Goal: Information Seeking & Learning: Learn about a topic

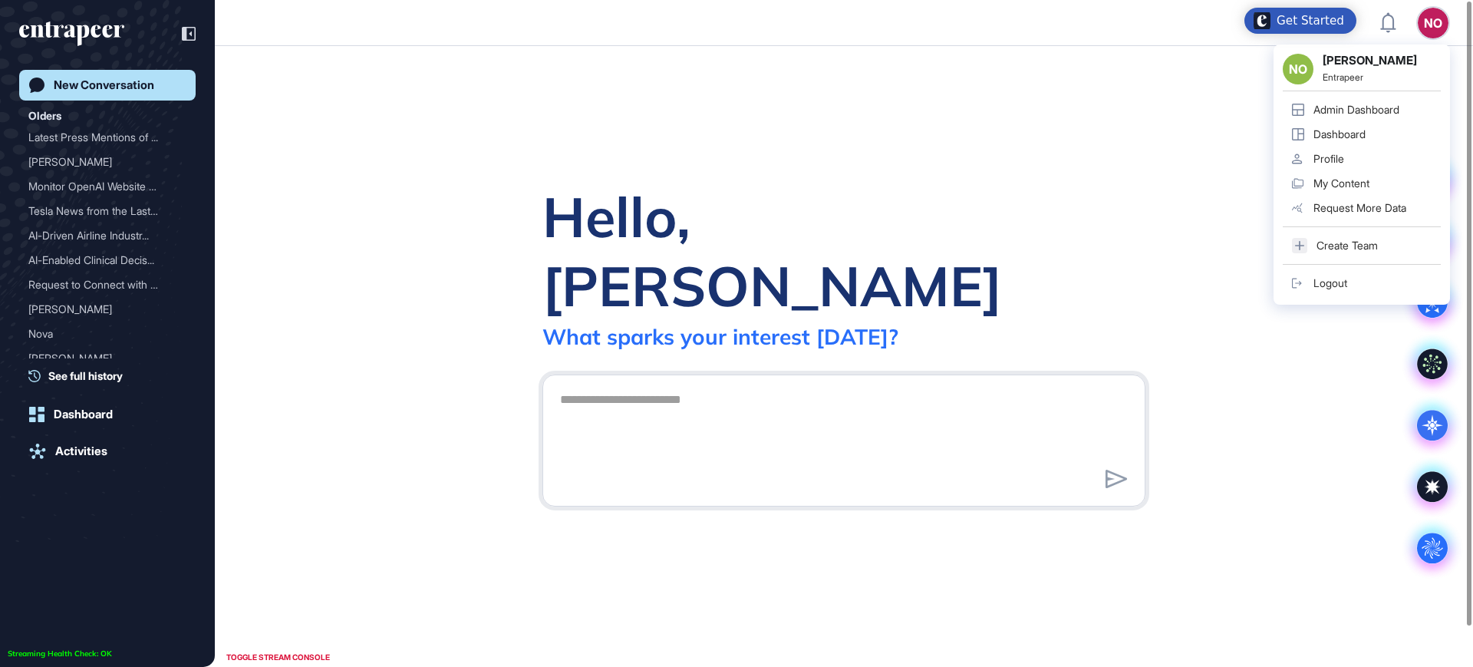
click at [1390, 106] on div "Admin Dashboard" at bounding box center [1357, 110] width 86 height 12
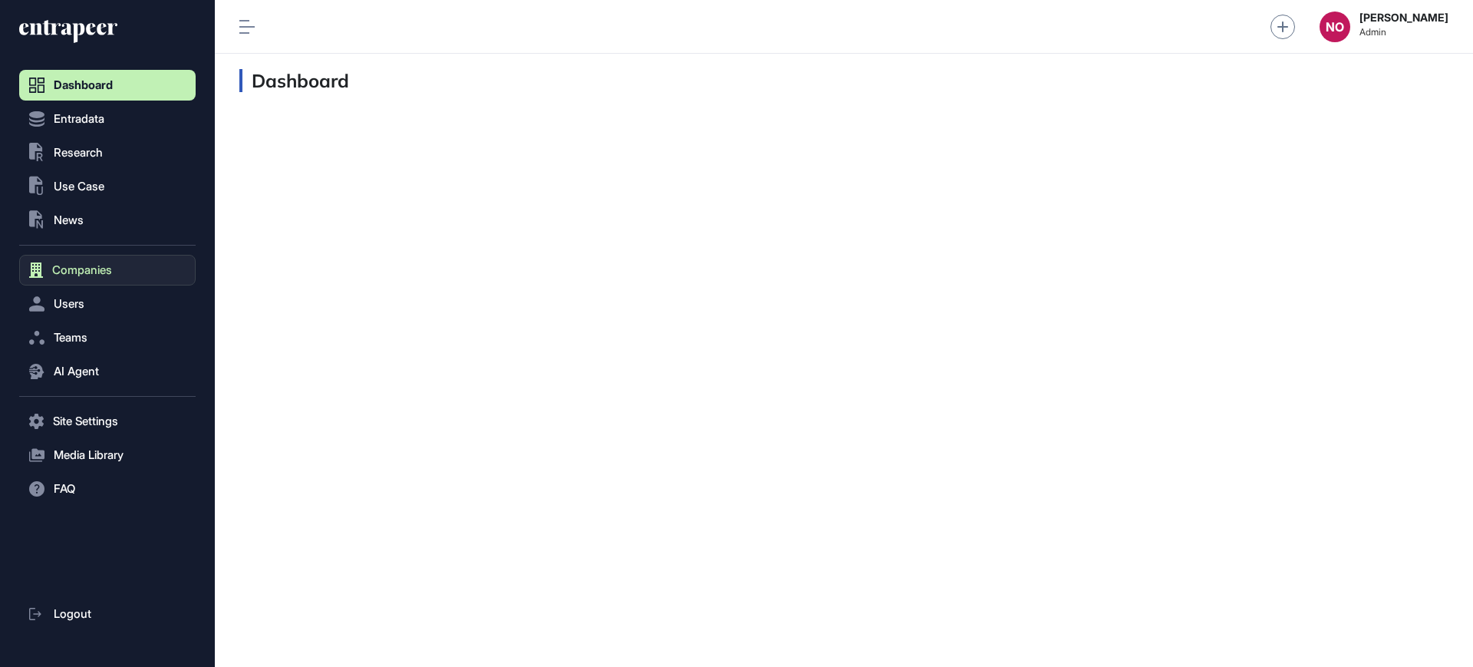
scroll to position [1, 1]
click at [116, 279] on button "Companies" at bounding box center [107, 270] width 176 height 31
click at [104, 302] on span "Company List" at bounding box center [83, 302] width 66 height 12
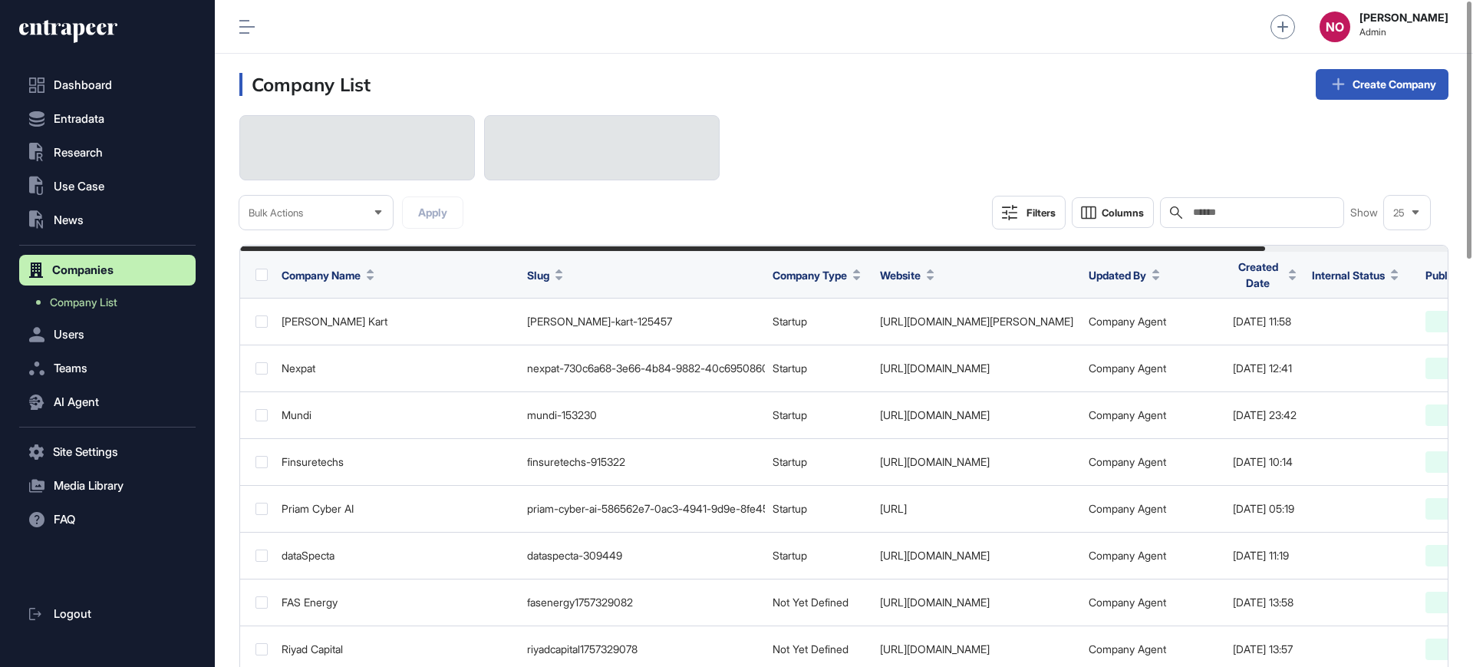
click at [1201, 215] on input "text" at bounding box center [1263, 212] width 143 height 12
type input "*"
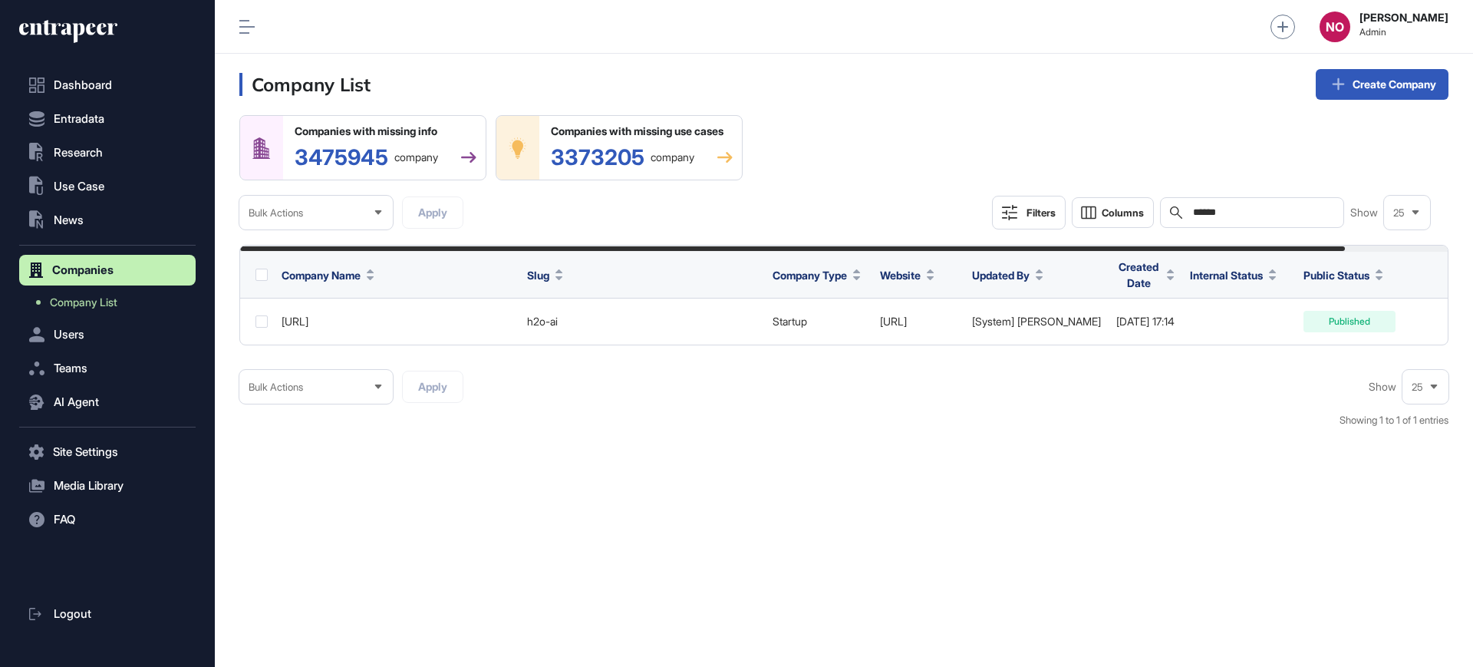
scroll to position [0, 113]
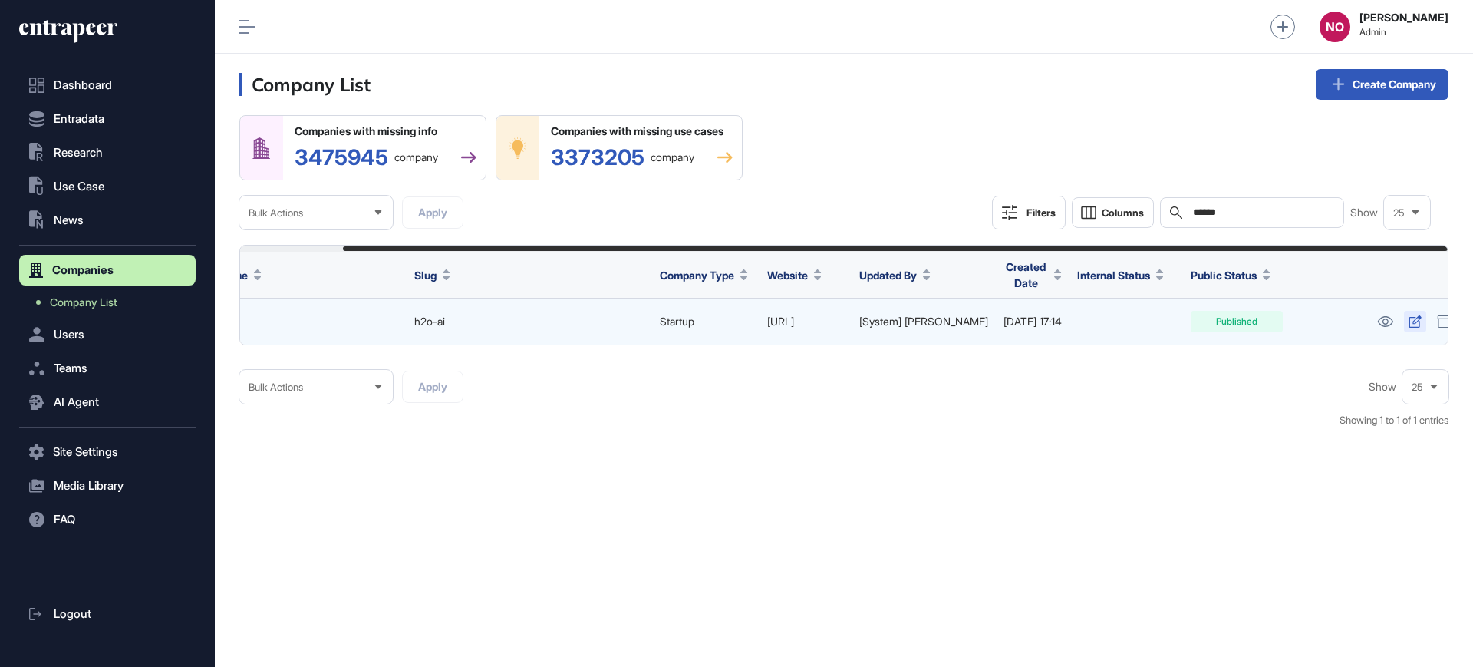
type input "******"
click at [1404, 322] on link at bounding box center [1415, 321] width 22 height 21
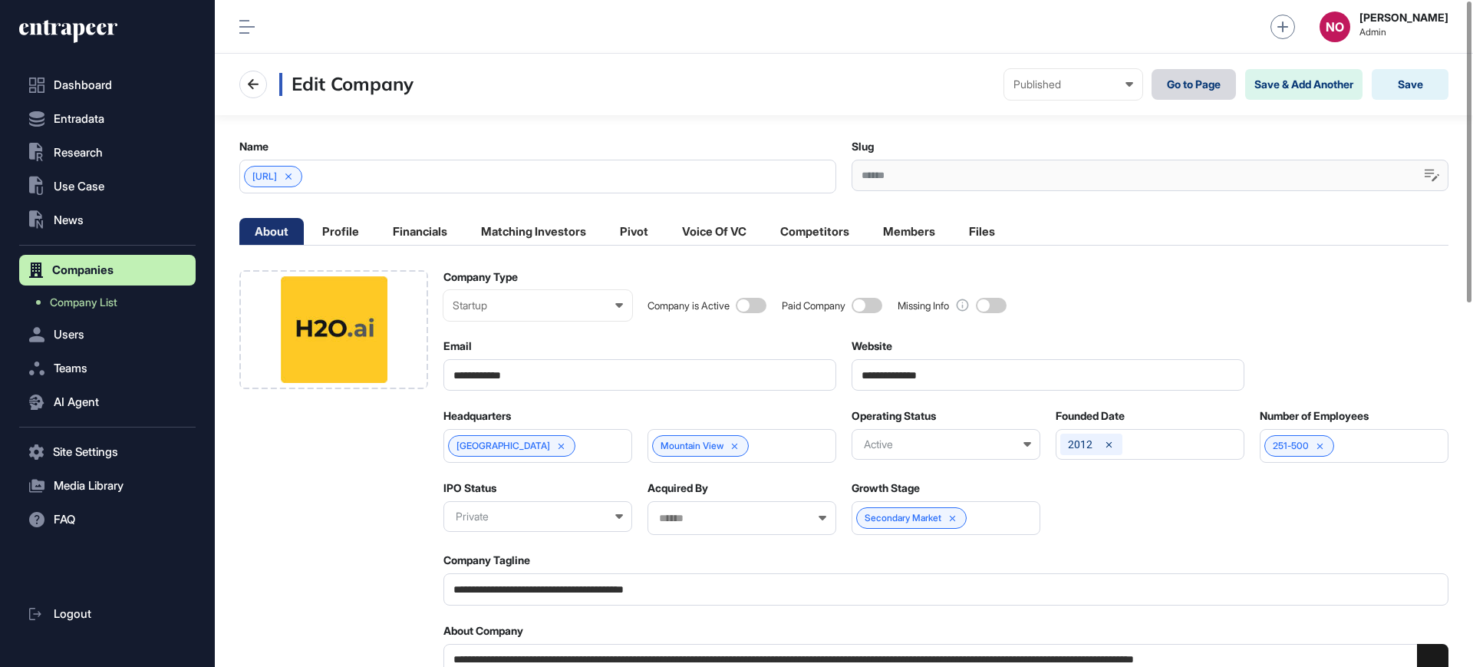
click at [1202, 86] on link "Go to Page" at bounding box center [1194, 84] width 84 height 31
click at [474, 312] on div "Startup Enterprise Startup Investor Non-Profit Organization Government Not Yet …" at bounding box center [538, 305] width 189 height 31
click at [0, 0] on div "Enterprise" at bounding box center [0, 0] width 0 height 0
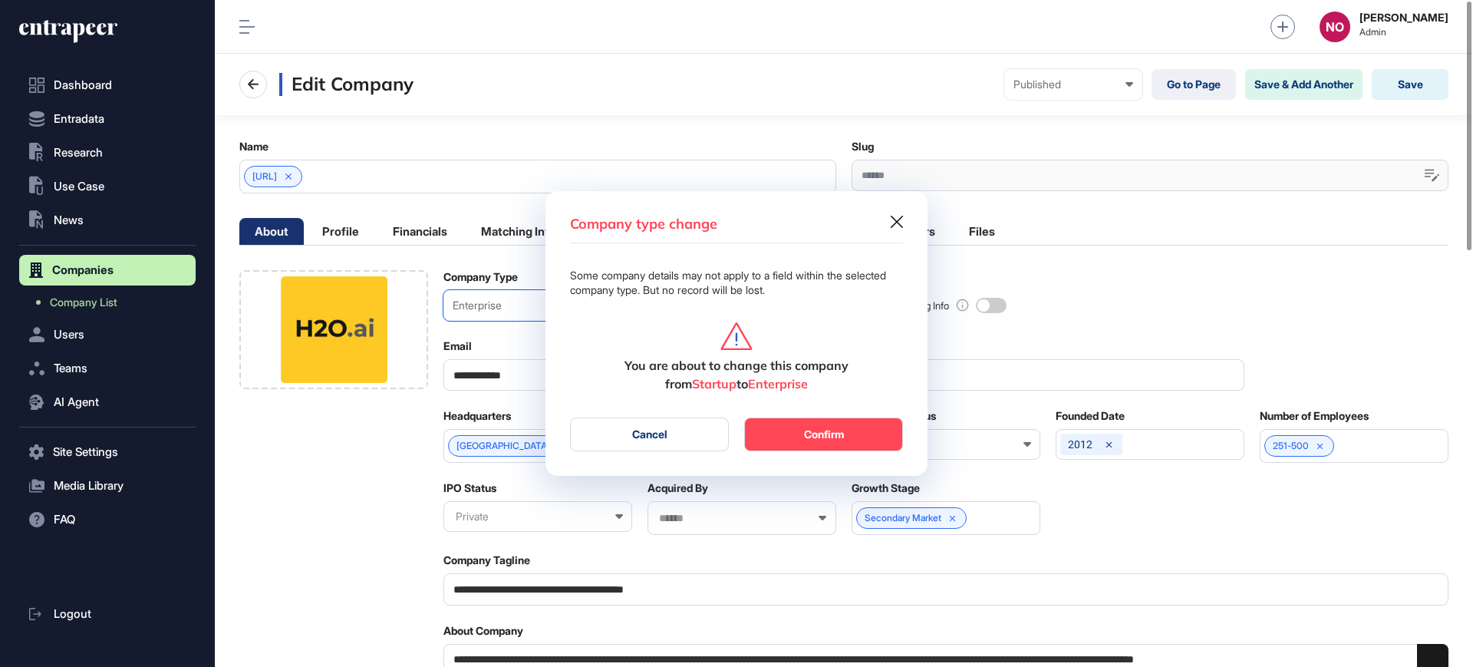
scroll to position [1, 7]
click at [796, 430] on button "Confirm" at bounding box center [823, 434] width 159 height 34
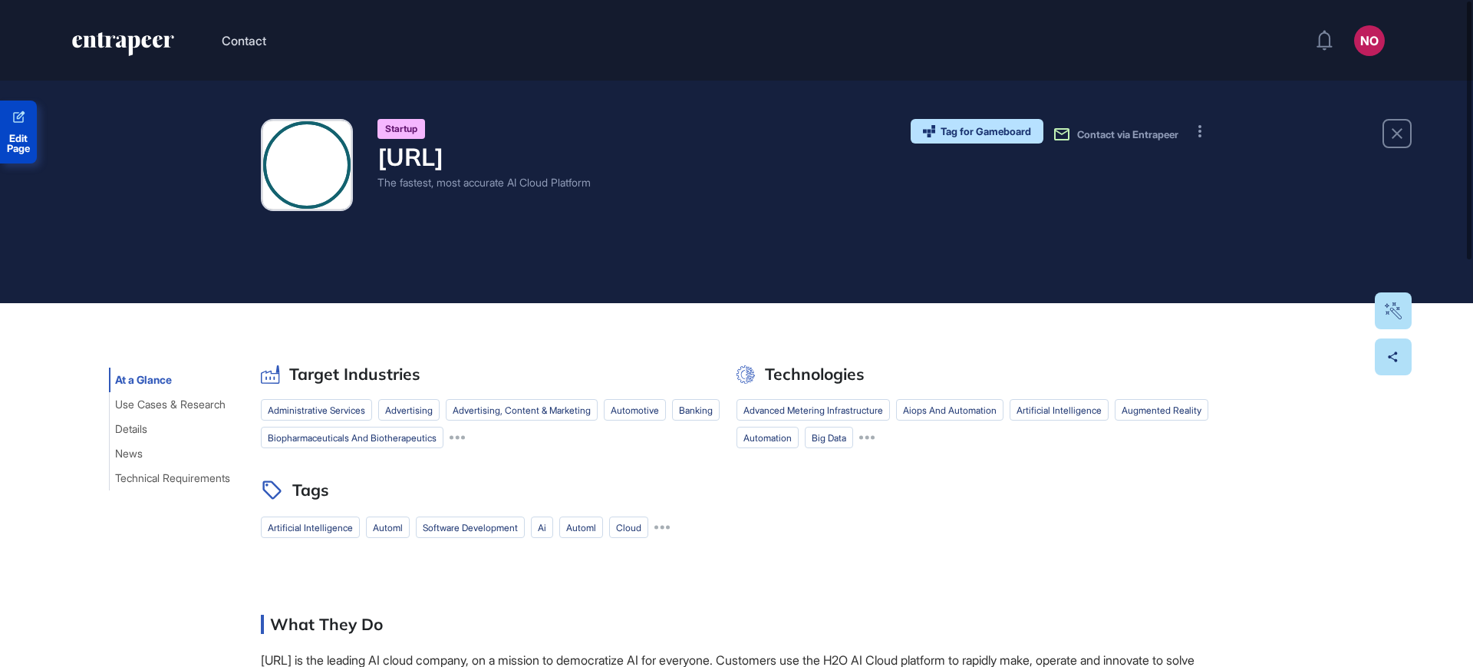
click at [37, 128] on link "Edit Page" at bounding box center [18, 132] width 37 height 63
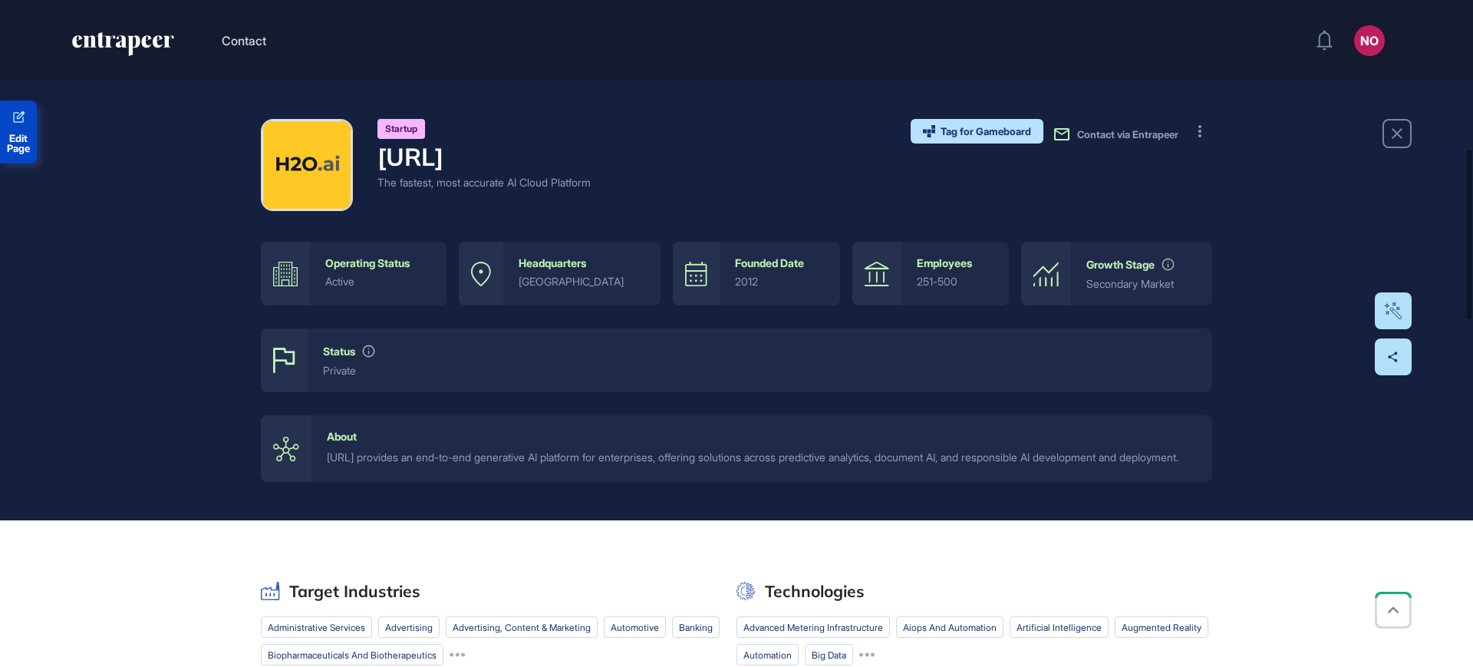
scroll to position [583, 0]
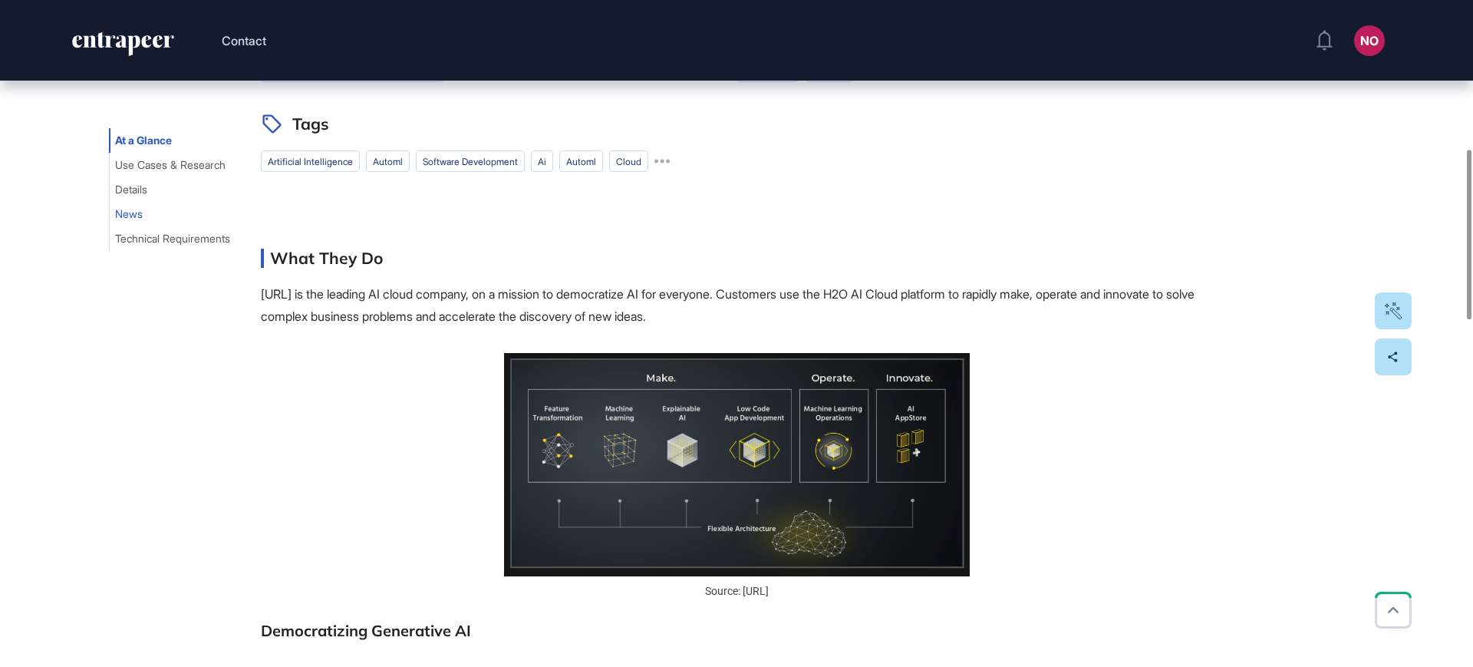
click at [121, 220] on span "News" at bounding box center [129, 214] width 28 height 12
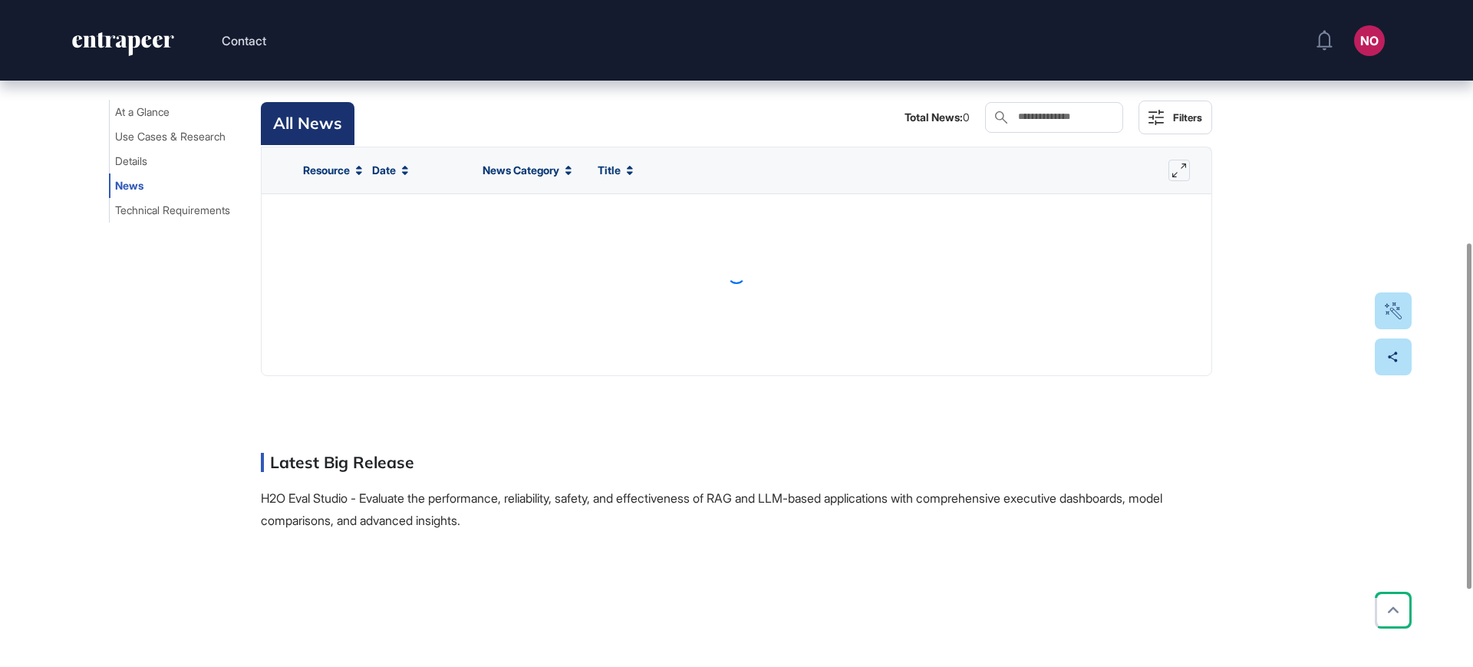
scroll to position [460, 0]
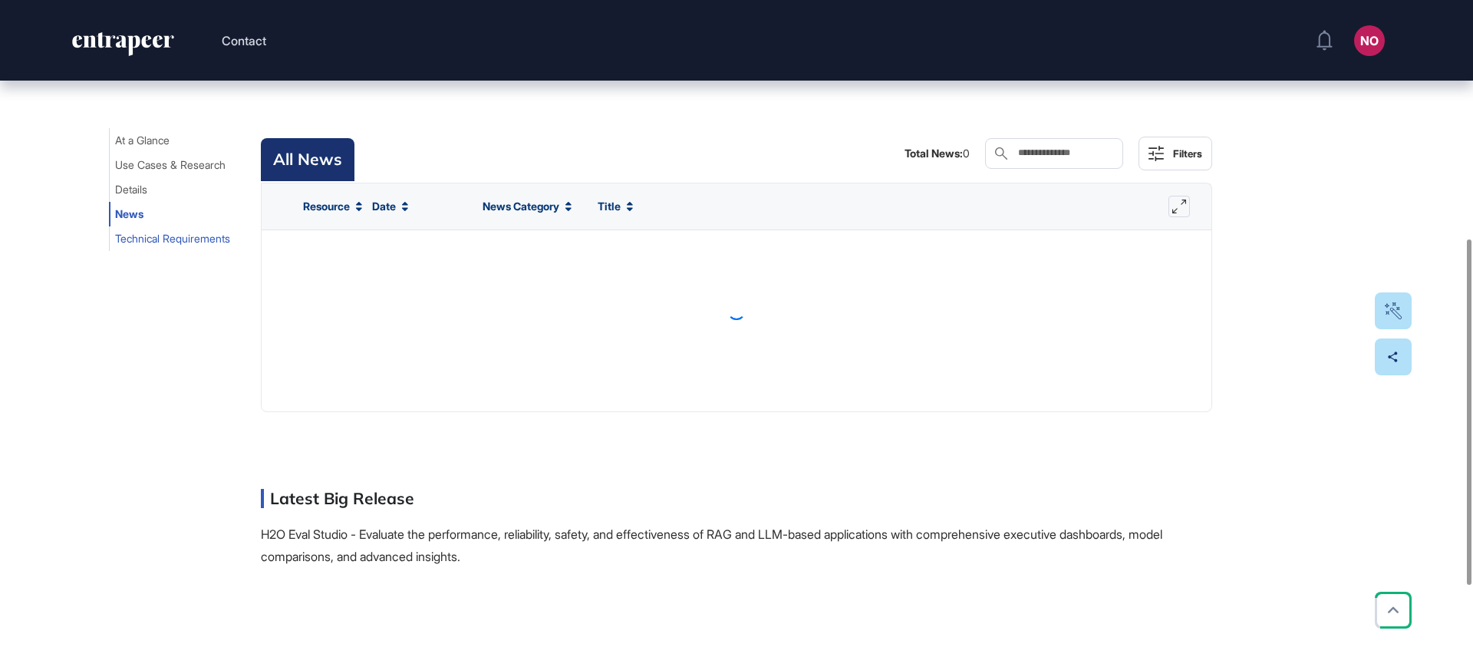
click at [166, 245] on span "Technical Requirements" at bounding box center [172, 239] width 115 height 12
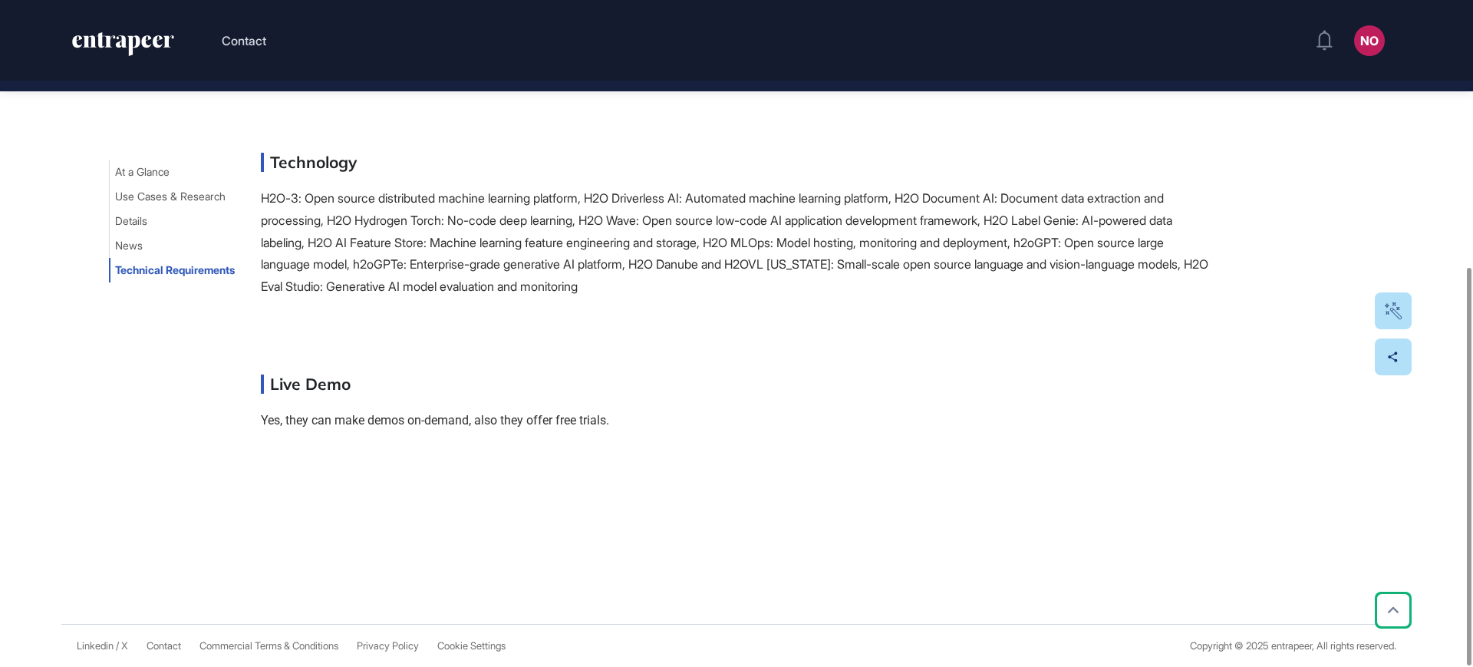
scroll to position [447, 0]
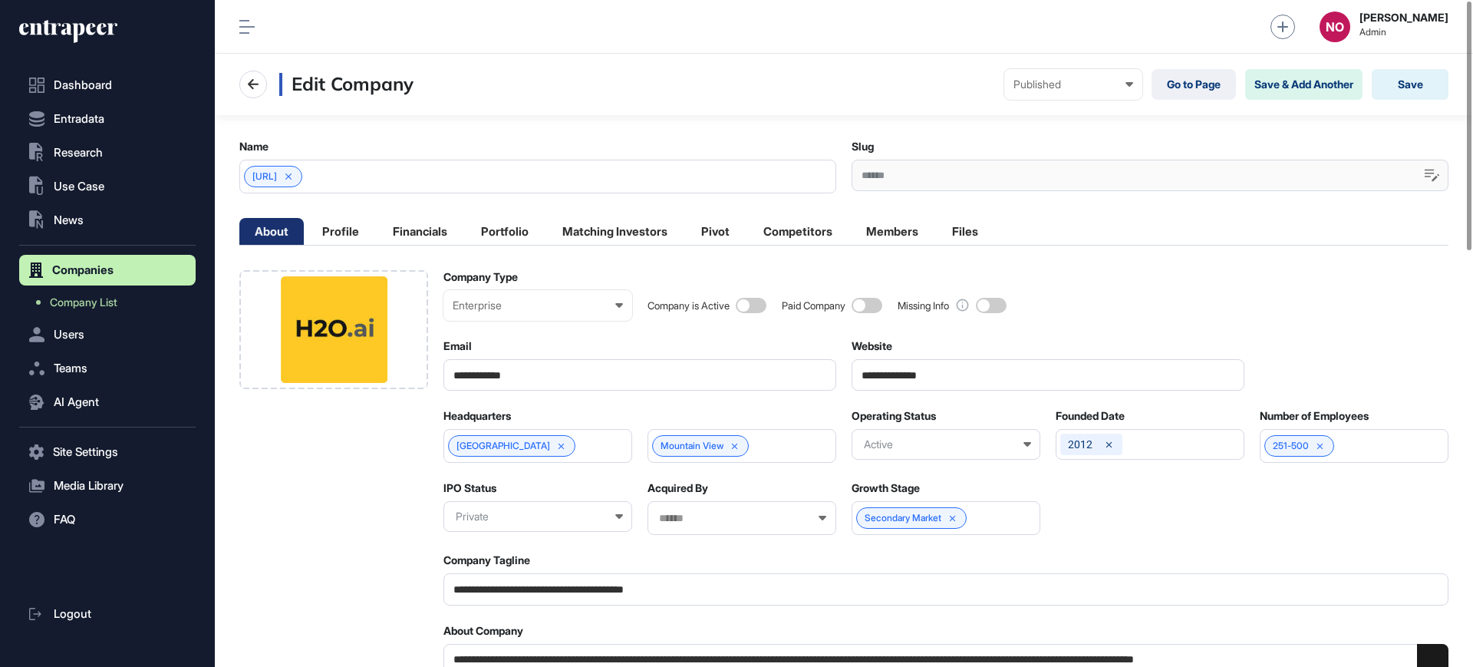
scroll to position [1, 7]
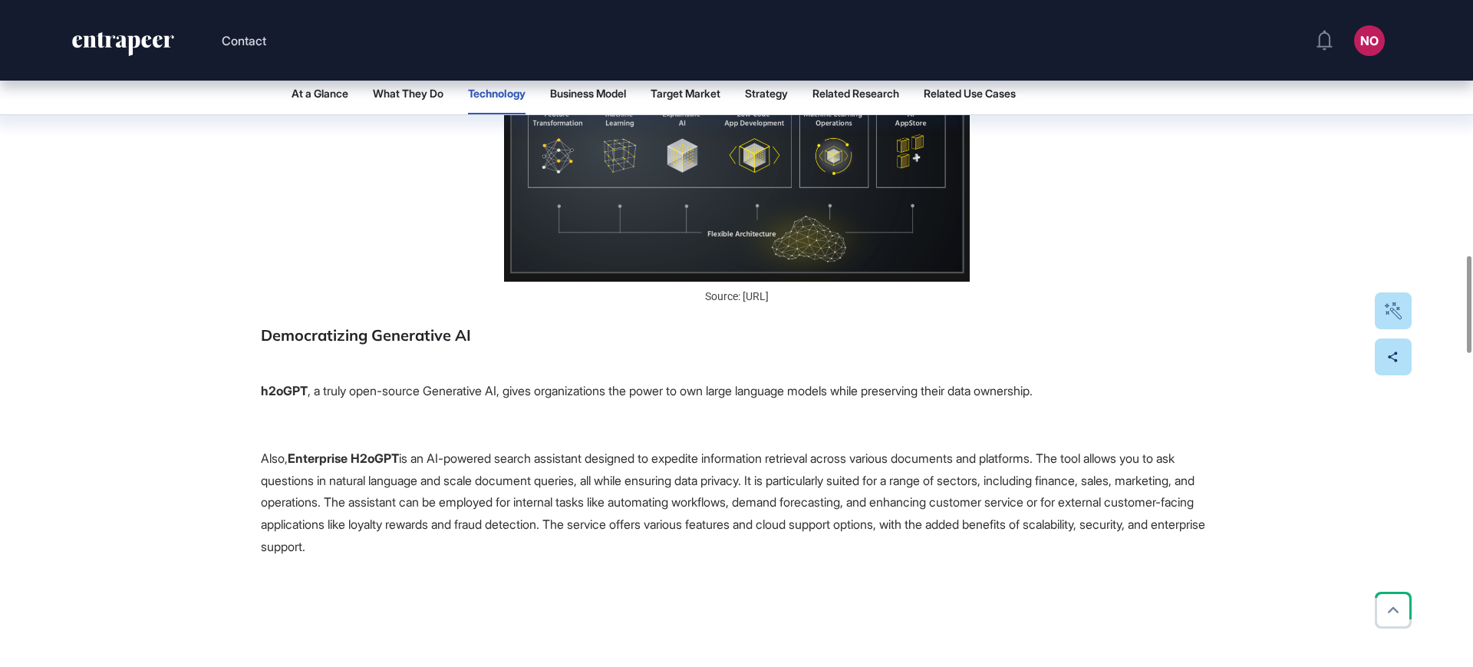
scroll to position [1750, 0]
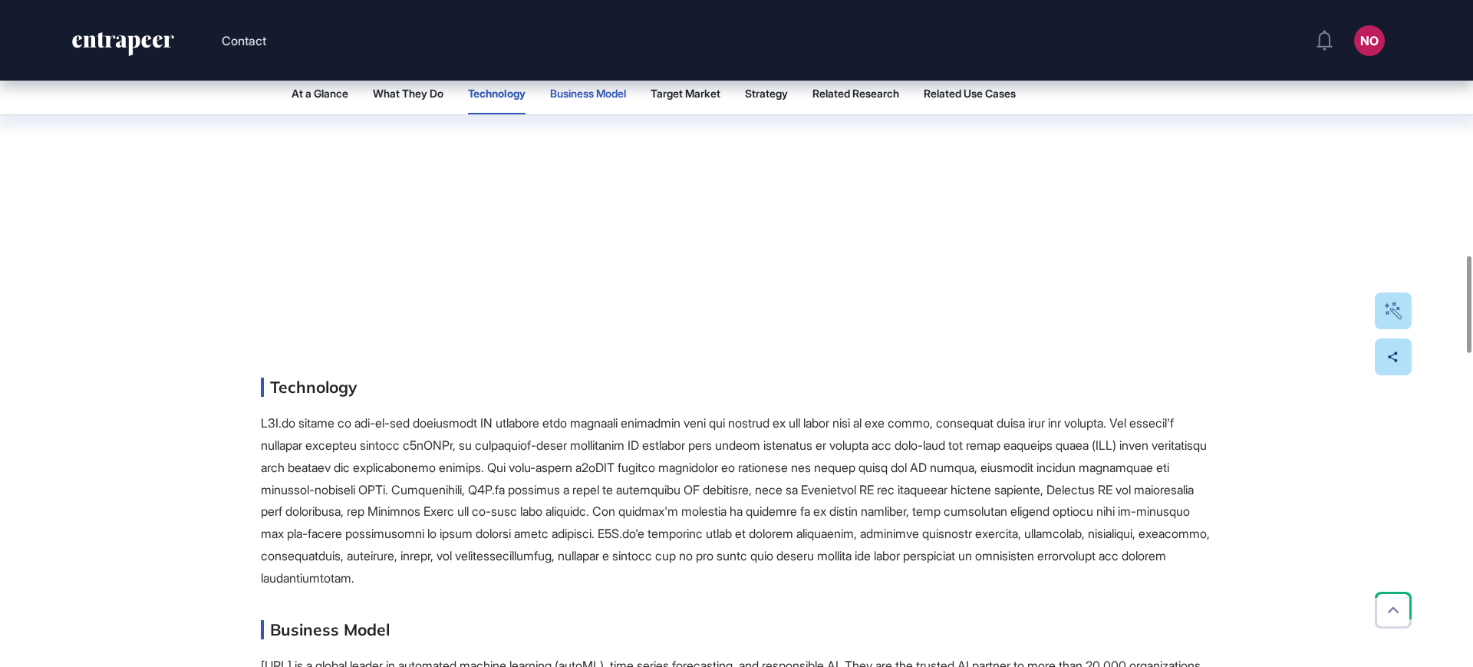
click at [571, 87] on span "Business Model" at bounding box center [588, 93] width 76 height 12
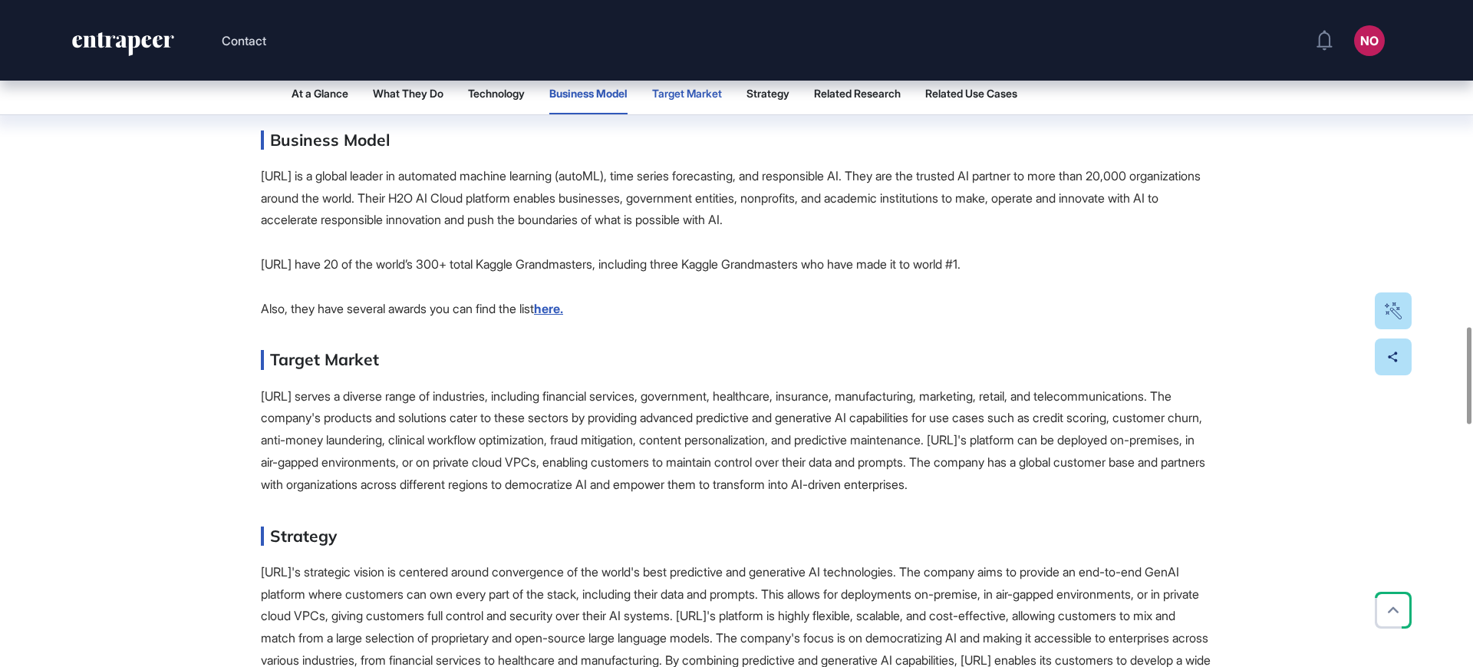
click at [679, 93] on span "Target Market" at bounding box center [687, 93] width 70 height 12
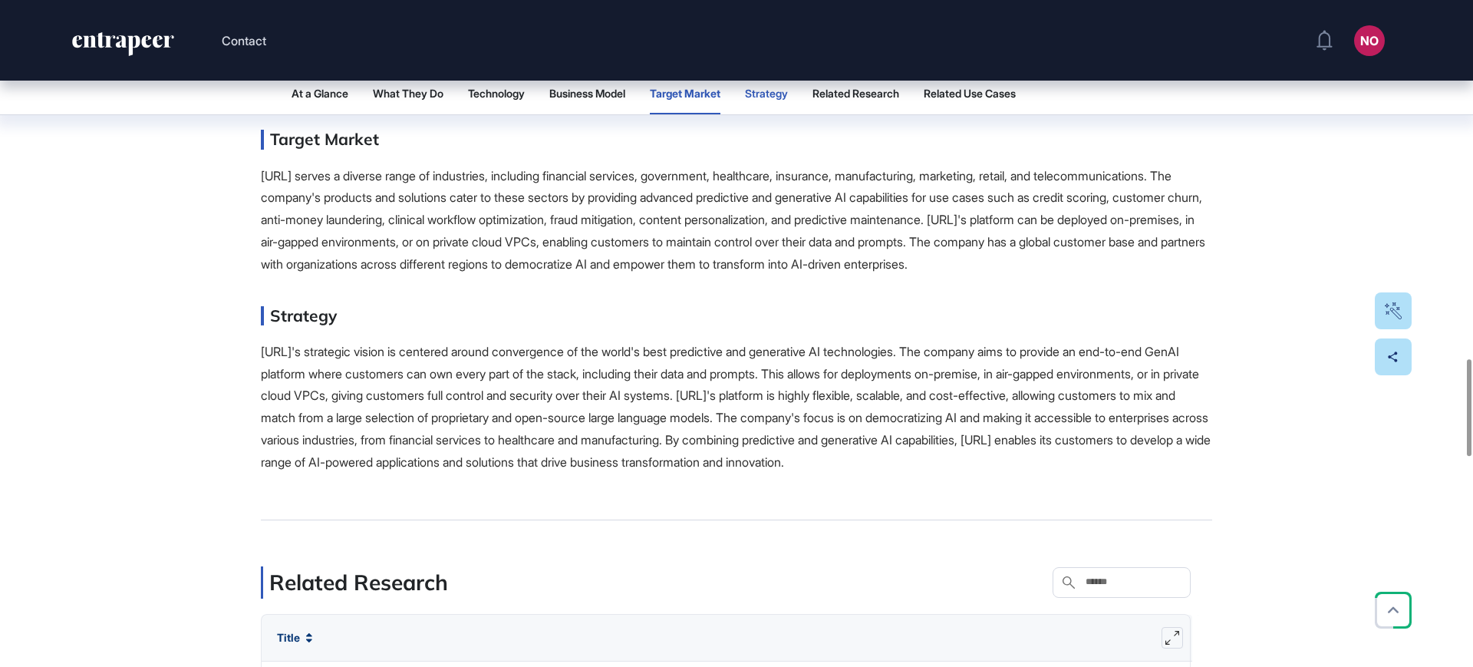
click at [788, 94] on span "Strategy" at bounding box center [766, 93] width 43 height 12
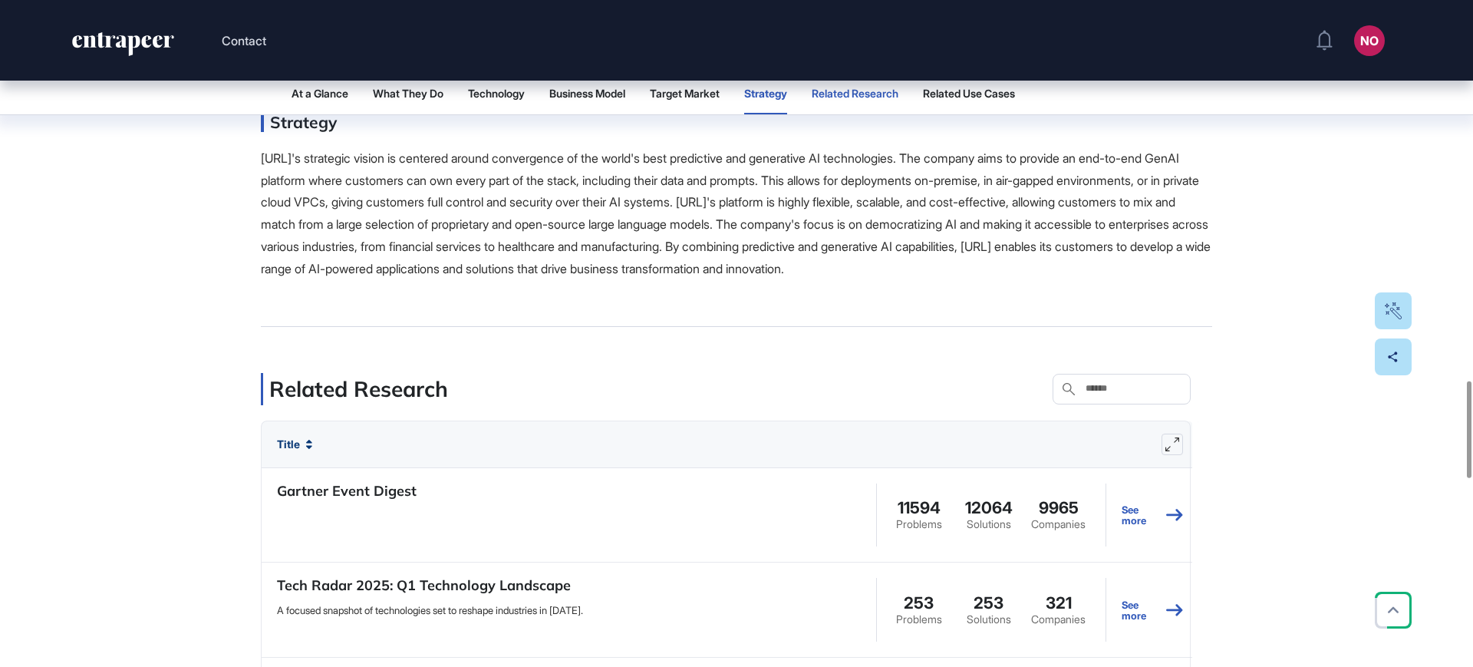
scroll to position [2658, 0]
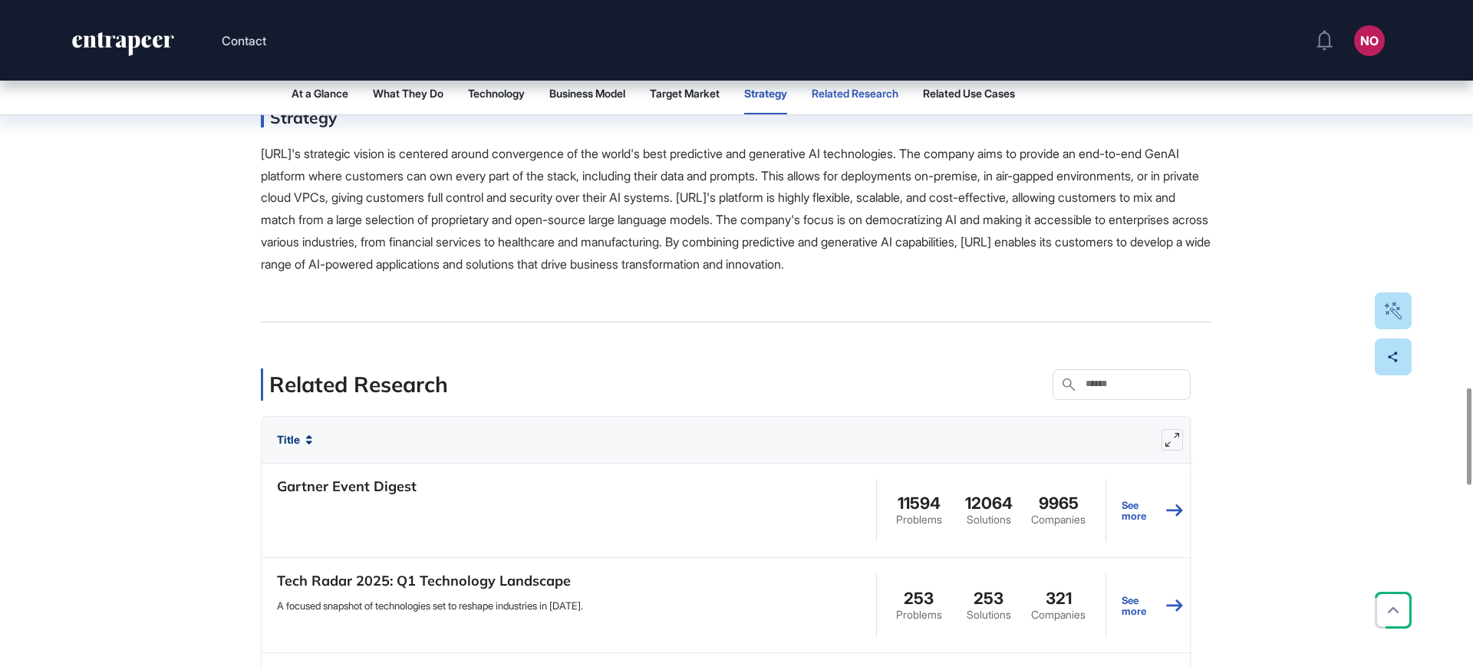
click at [851, 97] on span "Related Research" at bounding box center [855, 93] width 87 height 12
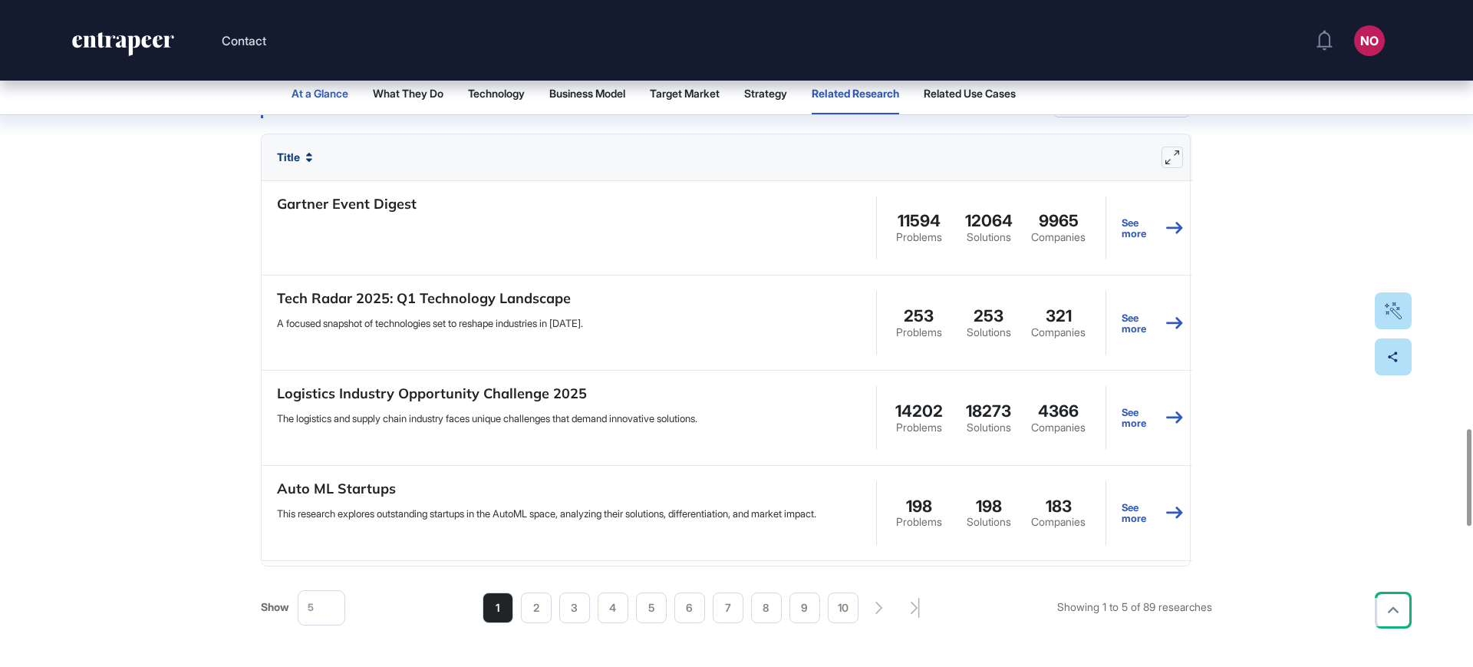
click at [330, 102] on button "At a Glance" at bounding box center [320, 93] width 57 height 41
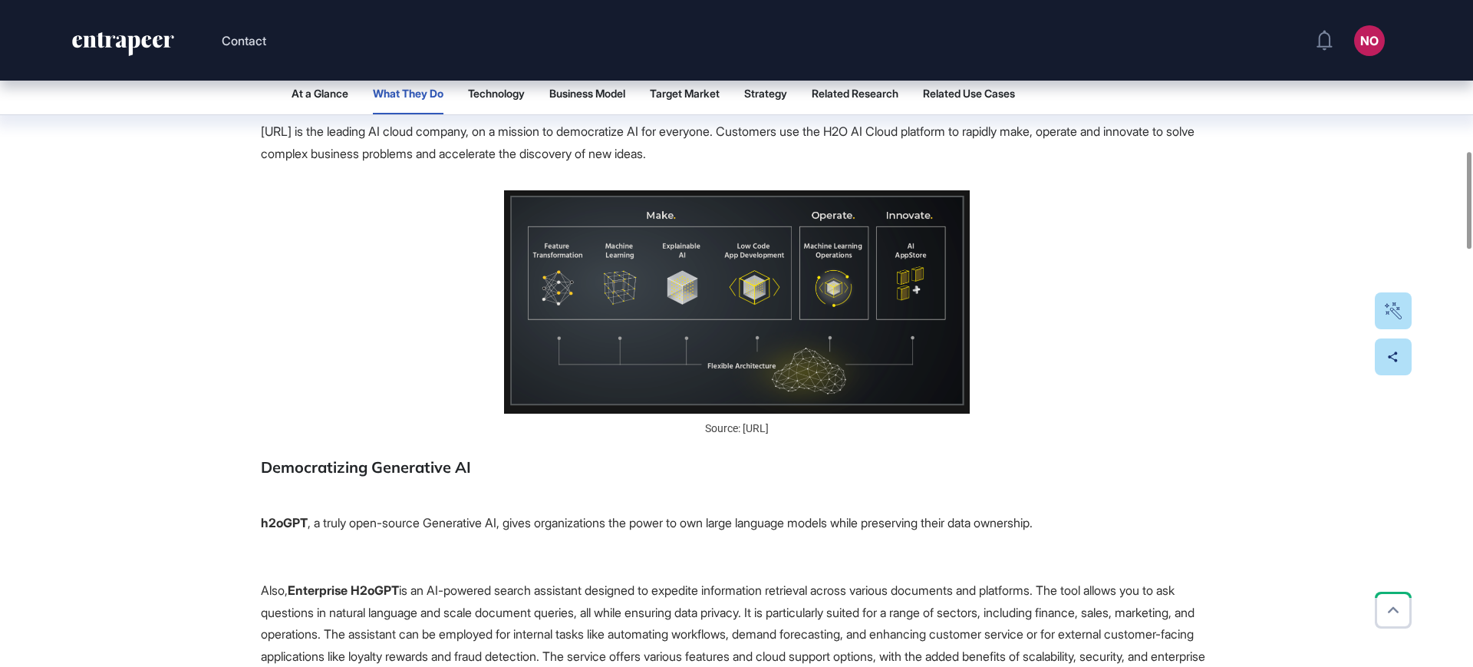
click at [406, 101] on button "What They Do" at bounding box center [408, 93] width 71 height 41
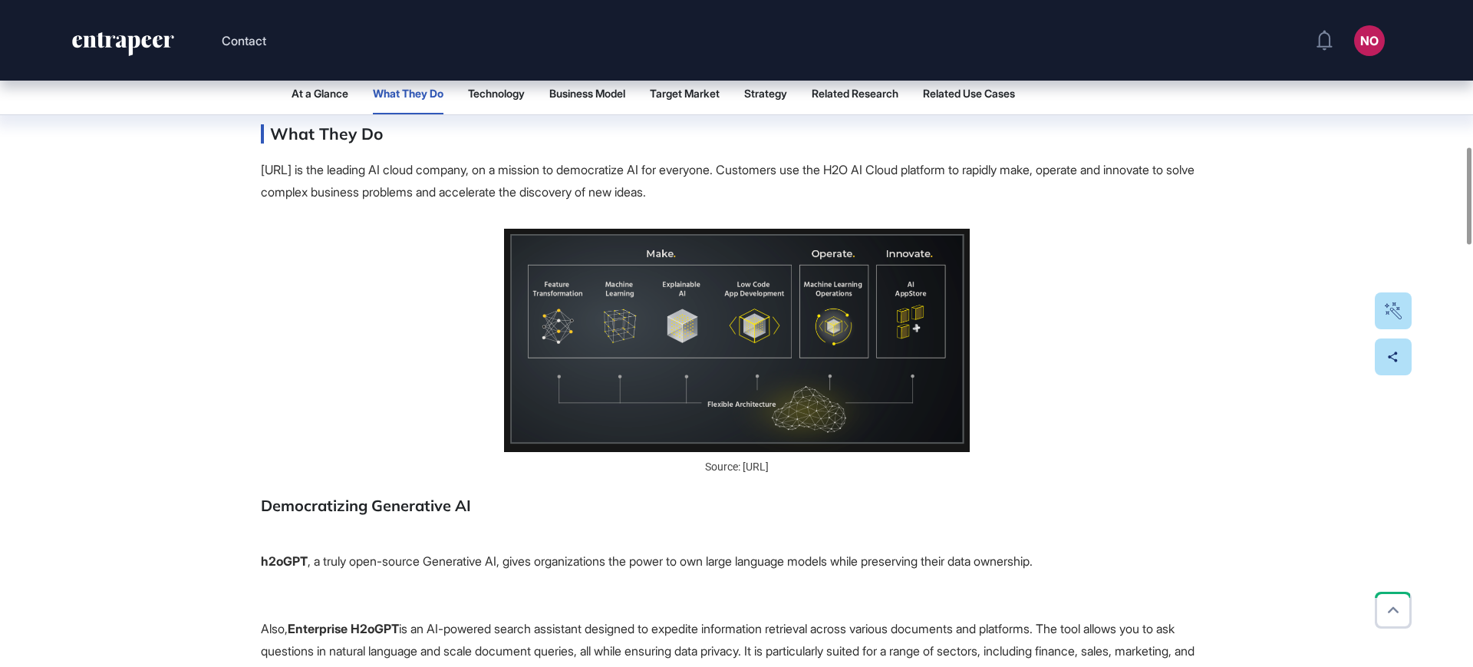
scroll to position [991, 0]
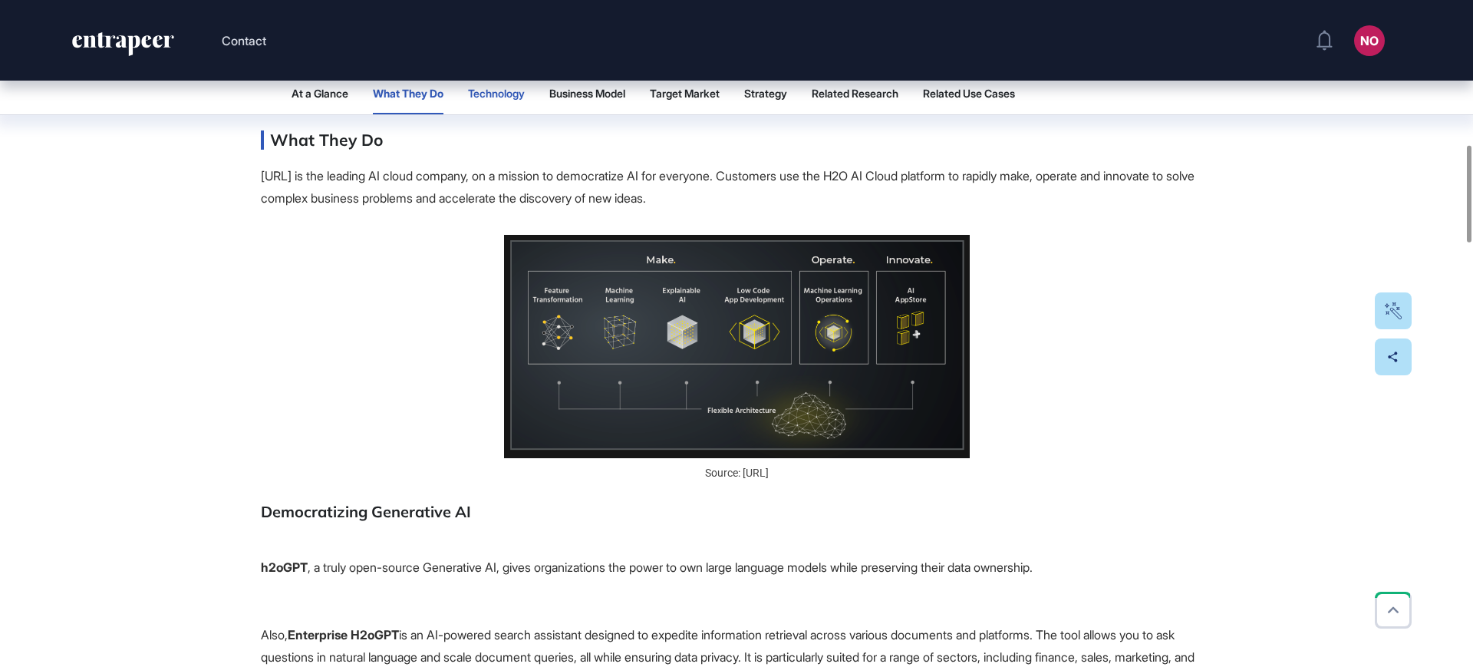
click at [478, 90] on span "Technology" at bounding box center [496, 93] width 57 height 12
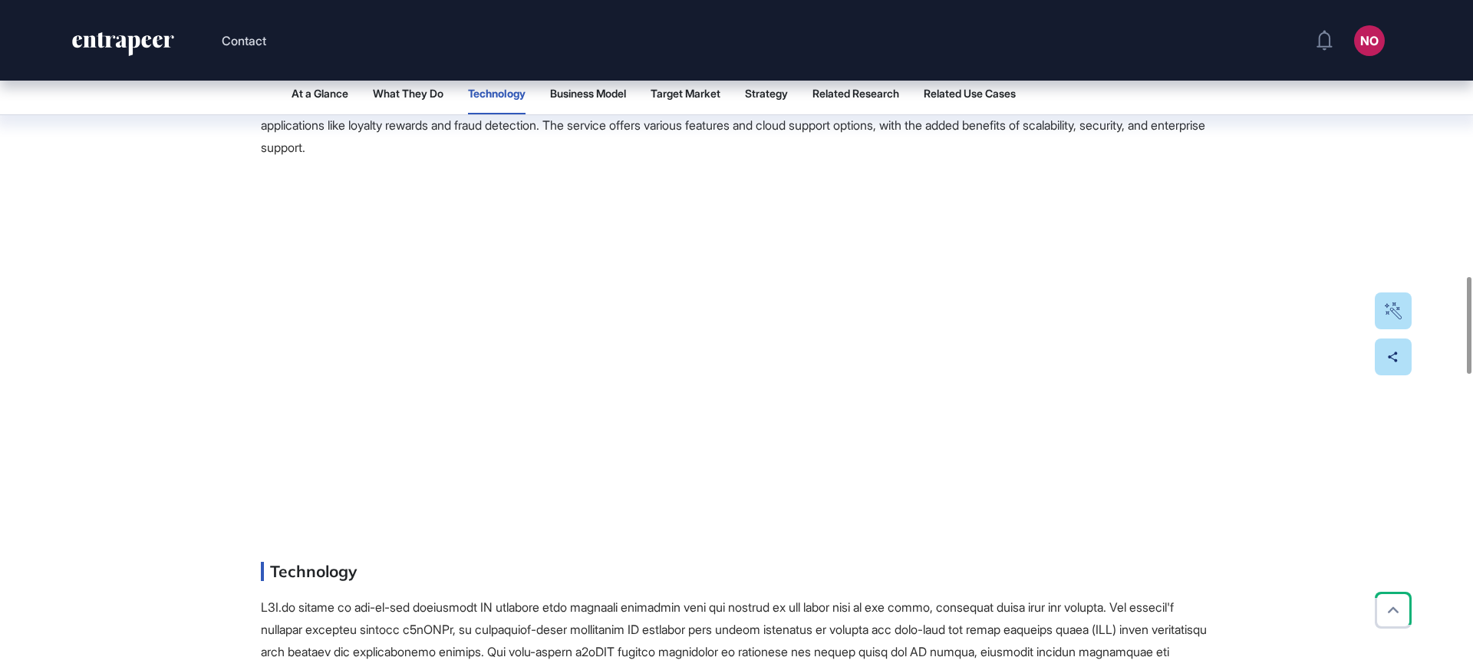
scroll to position [1997, 0]
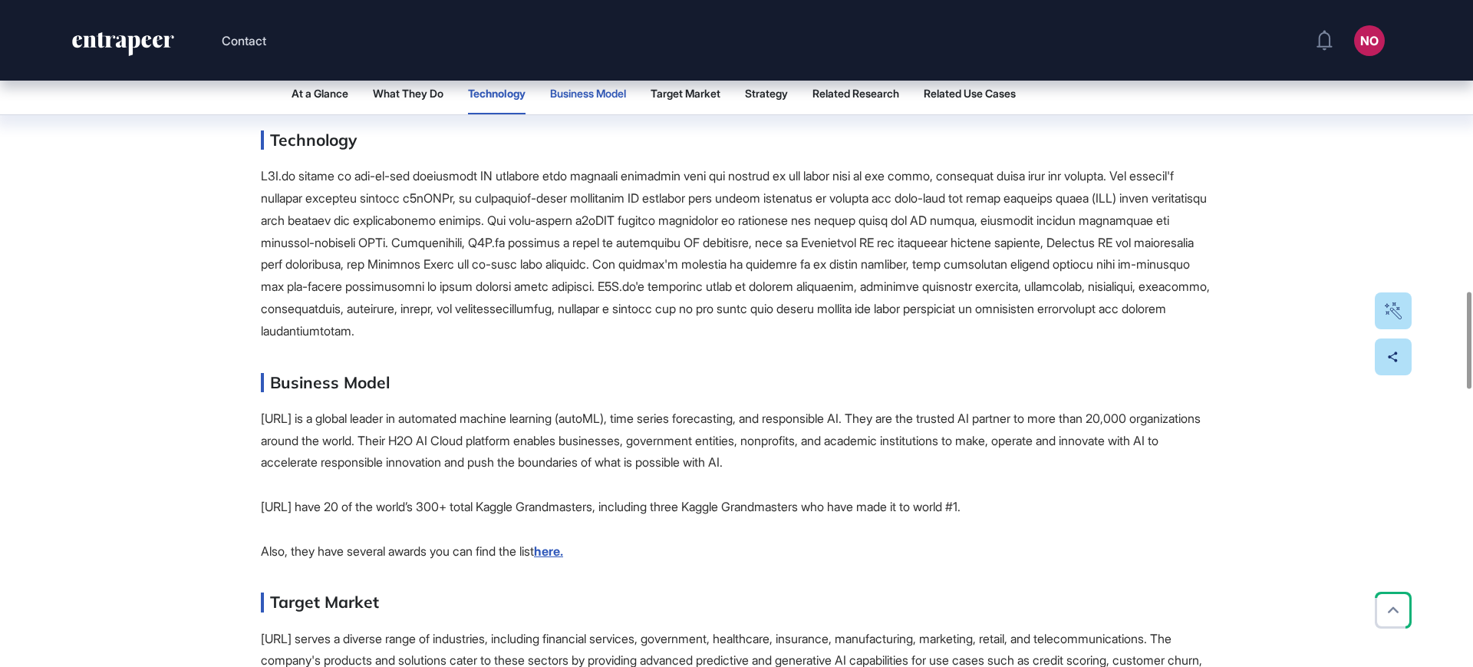
click at [607, 91] on span "Business Model" at bounding box center [588, 93] width 76 height 12
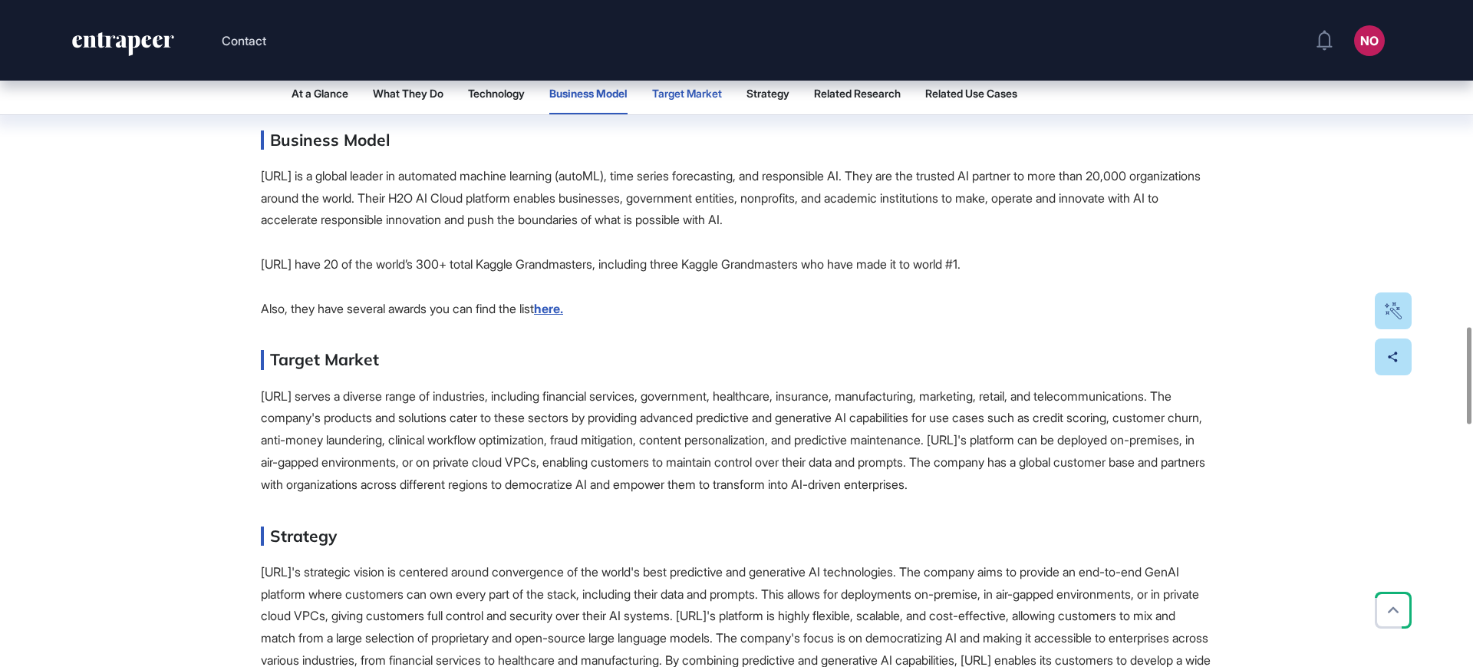
click at [695, 100] on button "Target Market" at bounding box center [687, 93] width 70 height 41
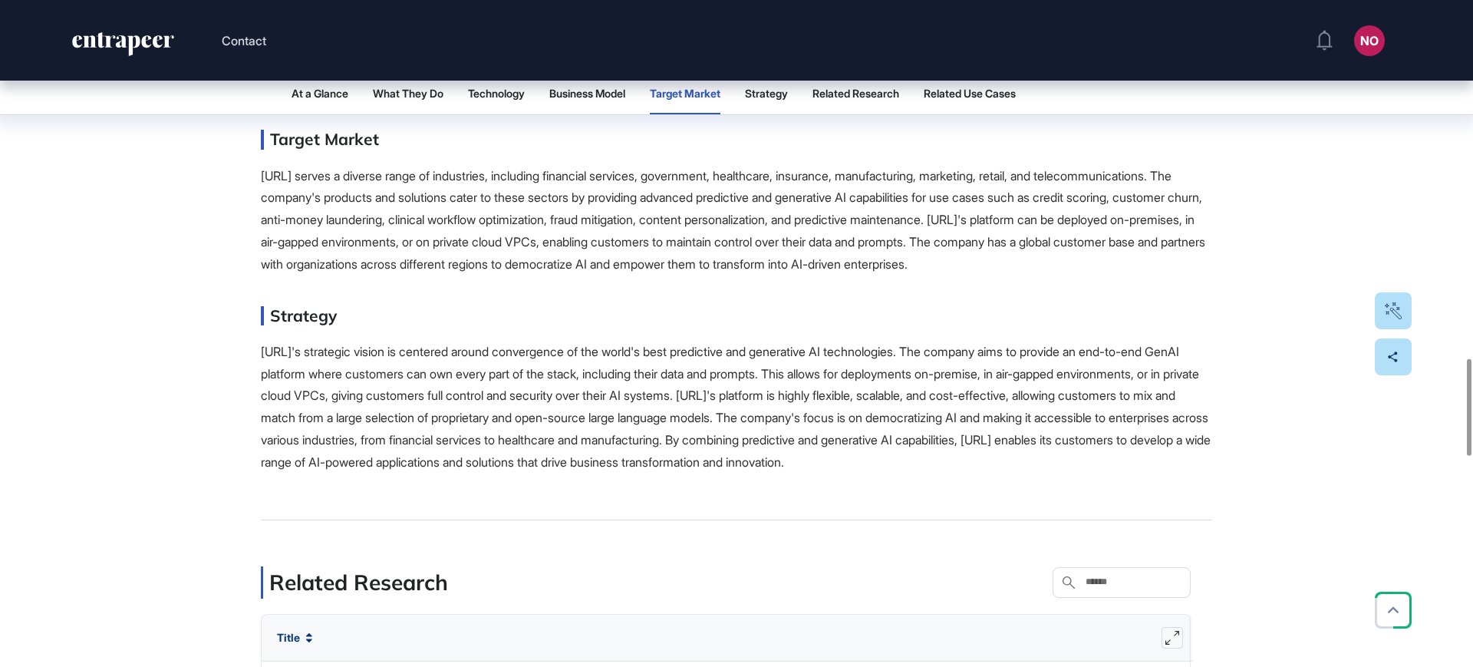
scroll to position [2460, 0]
click at [766, 91] on span "Strategy" at bounding box center [766, 93] width 43 height 12
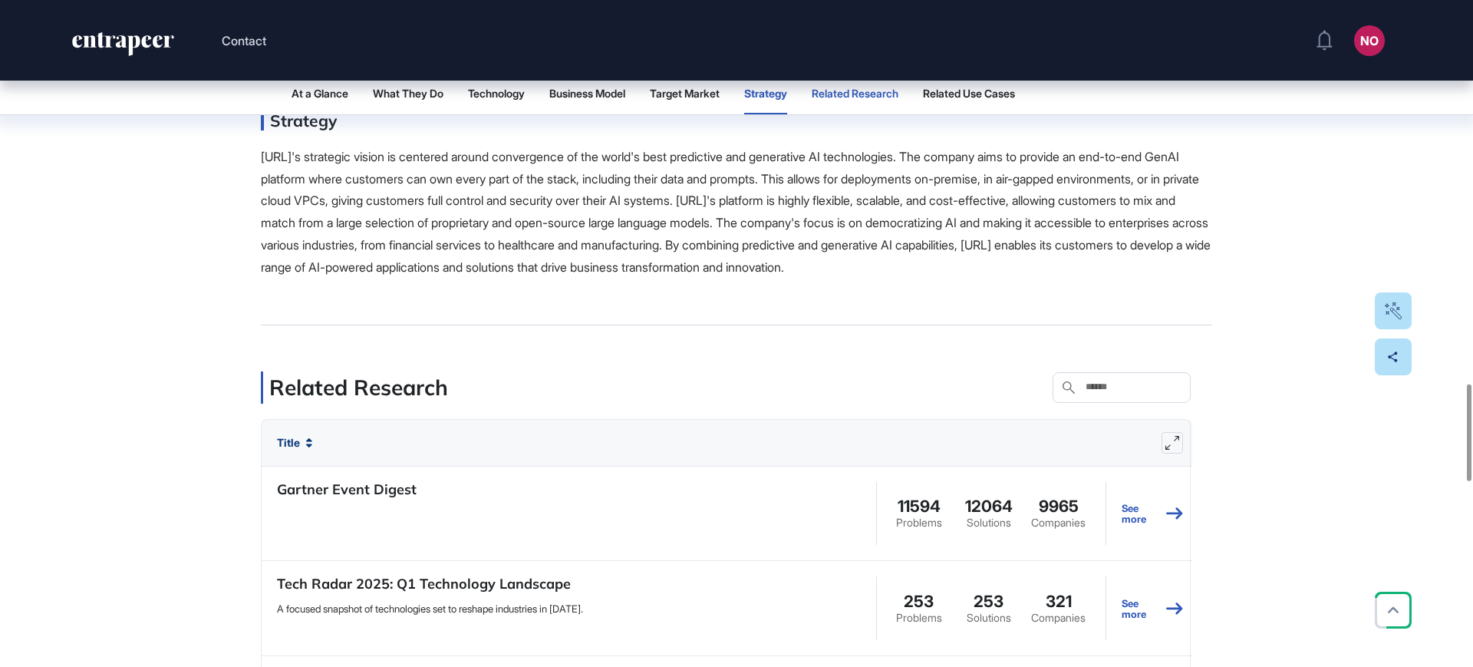
scroll to position [2658, 0]
click at [856, 101] on button "Related Research" at bounding box center [855, 93] width 87 height 41
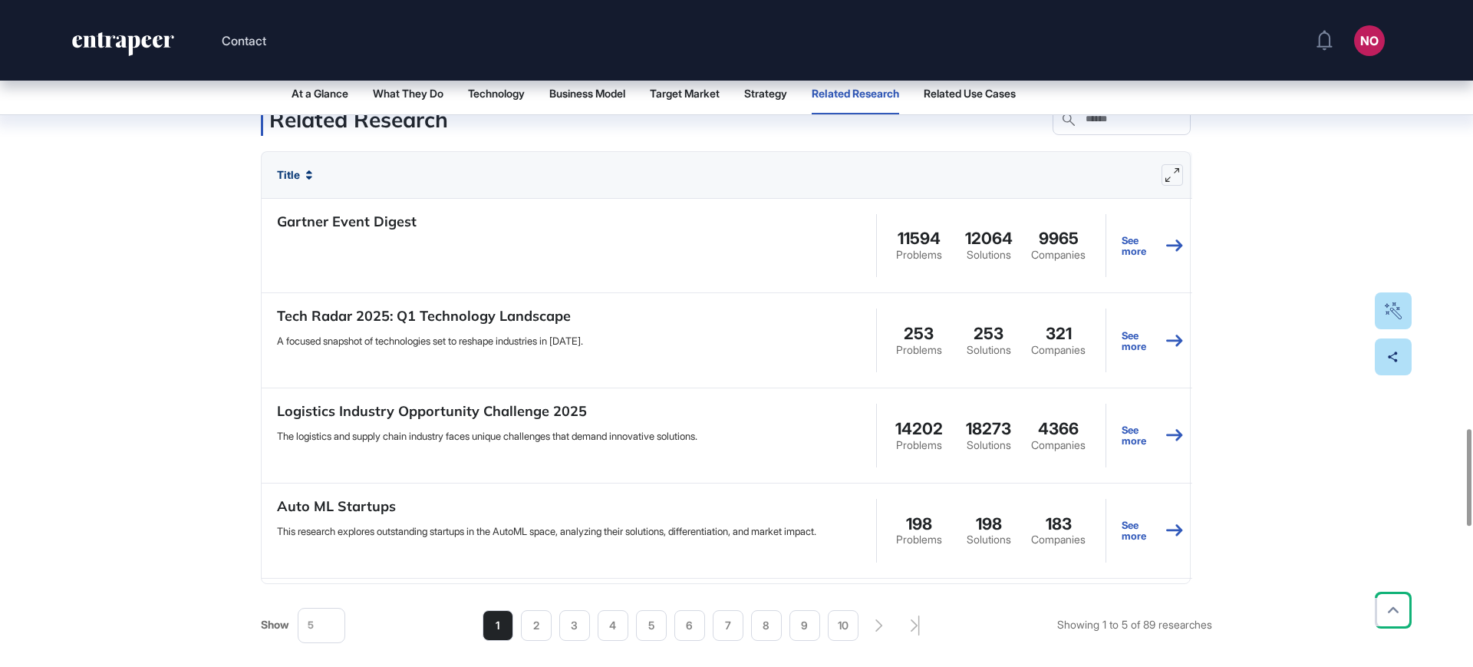
scroll to position [2940, 0]
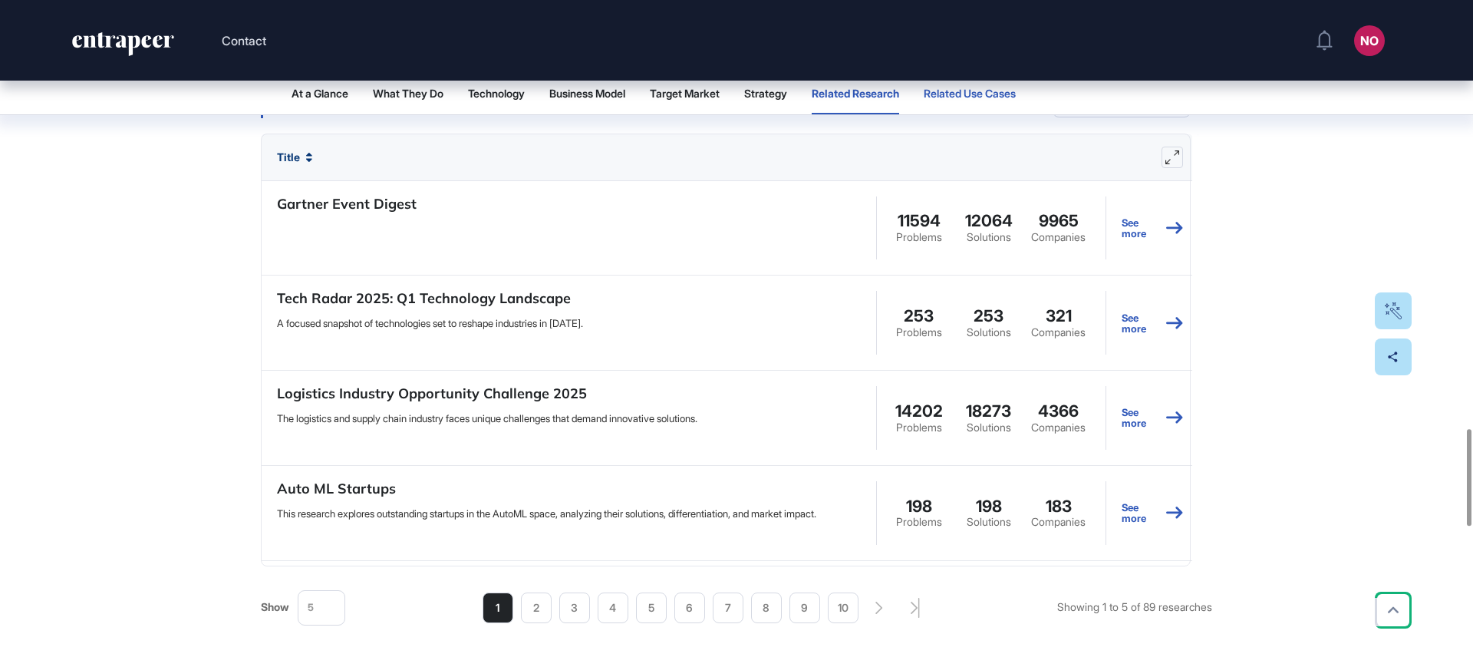
click at [963, 96] on span "Related Use Cases" at bounding box center [970, 93] width 92 height 12
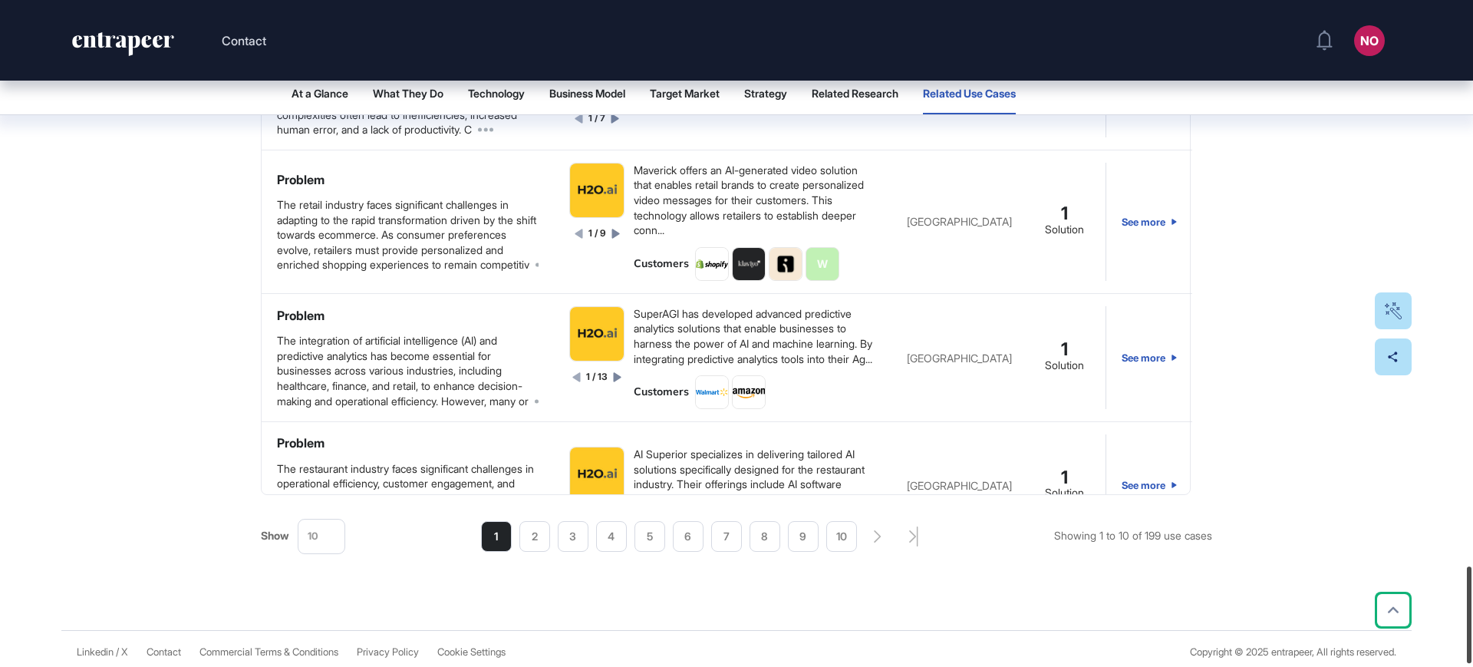
scroll to position [3899, 0]
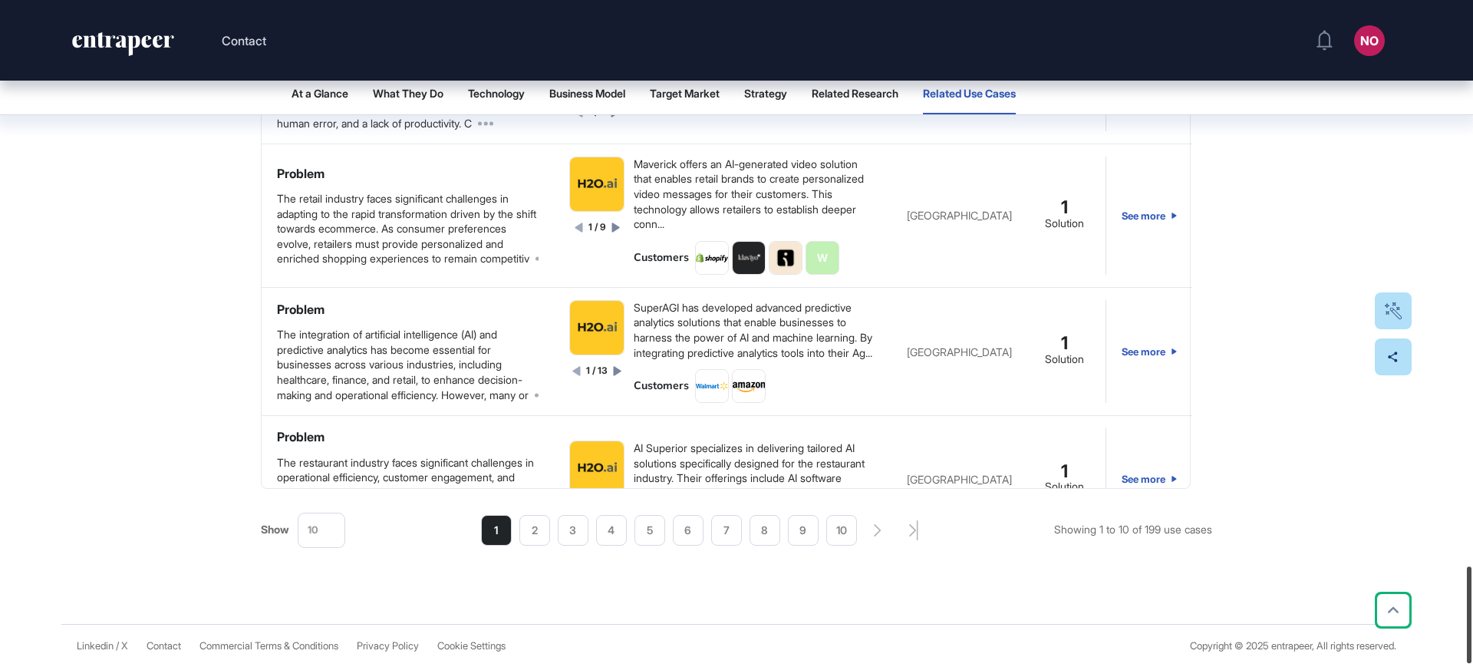
drag, startPoint x: 1466, startPoint y: 565, endPoint x: 1471, endPoint y: 597, distance: 32.6
click at [1471, 597] on div at bounding box center [1469, 614] width 5 height 97
click at [1120, 102] on div "At a Glance What They Do Technology Business Model Target Market Strategy Relat…" at bounding box center [736, 93] width 951 height 41
click at [1085, 94] on div "At a Glance What They Do Technology Business Model Target Market Strategy Relat…" at bounding box center [736, 93] width 951 height 41
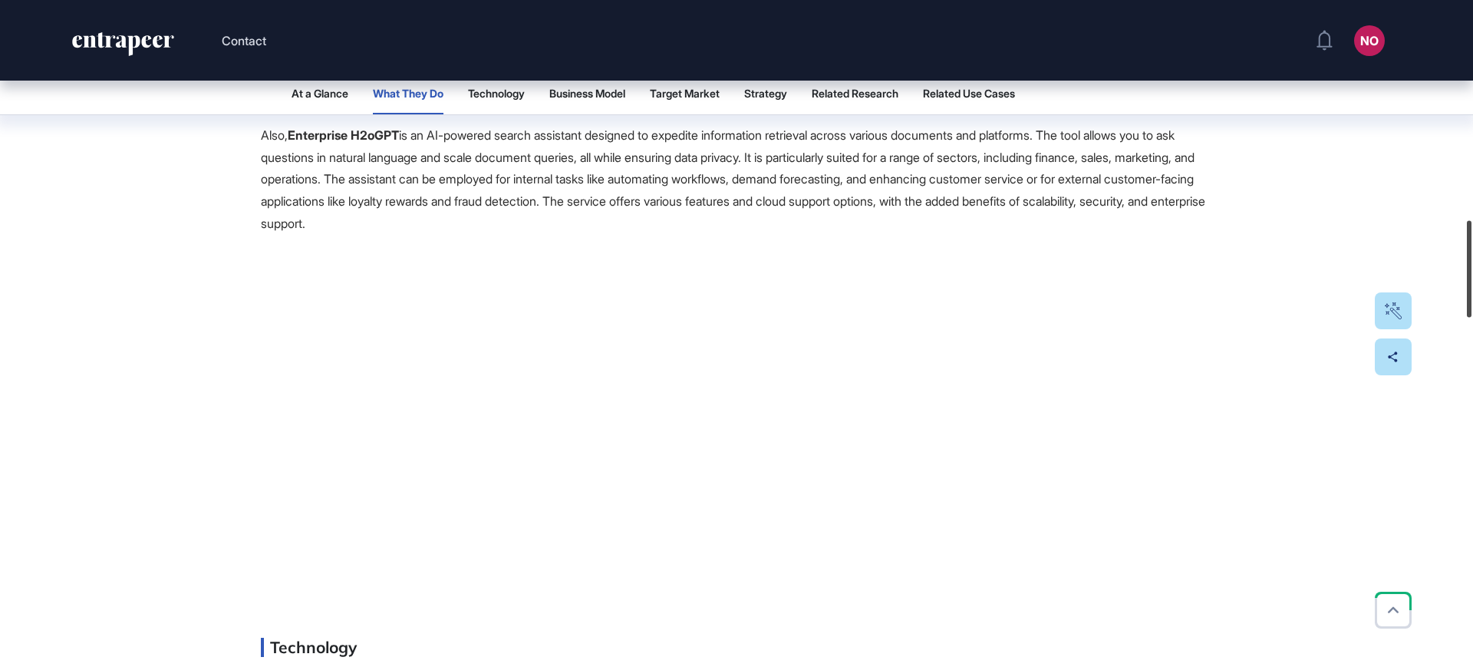
scroll to position [1506, 0]
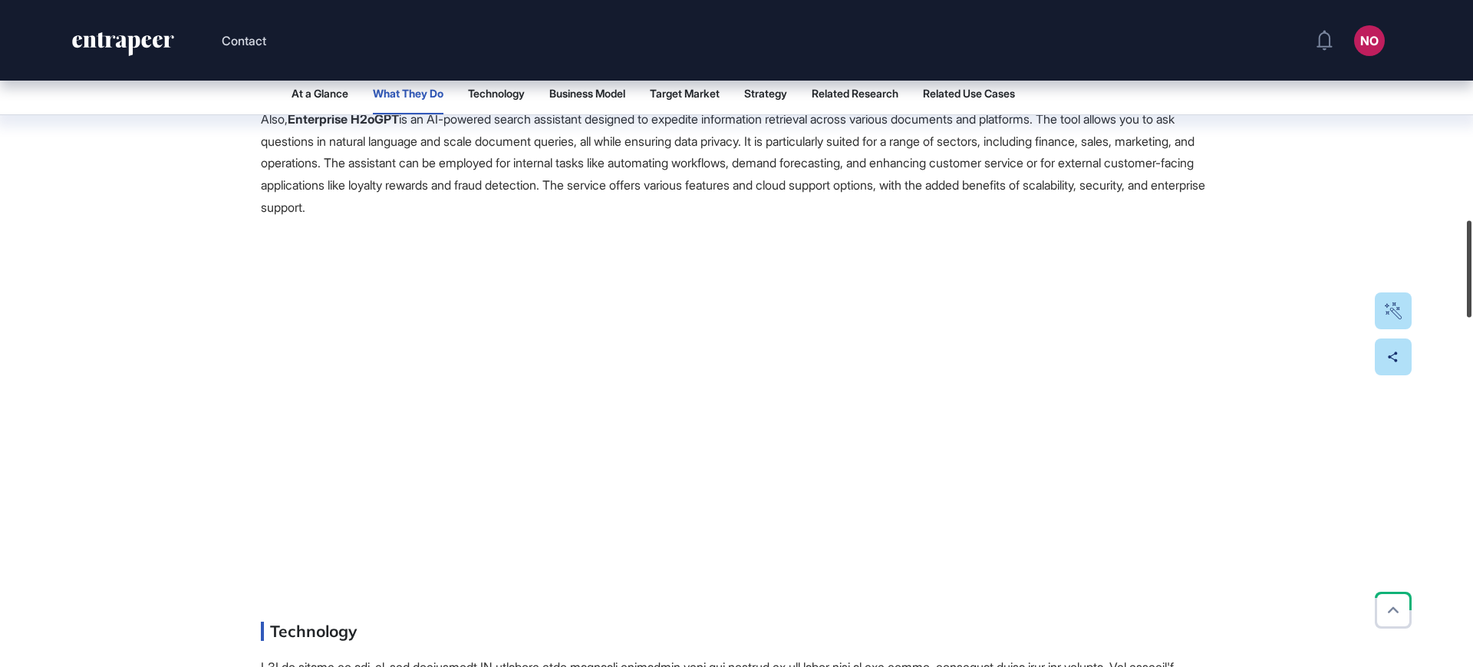
drag, startPoint x: 1468, startPoint y: 152, endPoint x: 1462, endPoint y: 279, distance: 127.5
click at [1462, 279] on div "Contact NO Admin Dashboard Dashboard Profile My Content Request More Data Edit …" at bounding box center [736, 333] width 1473 height 667
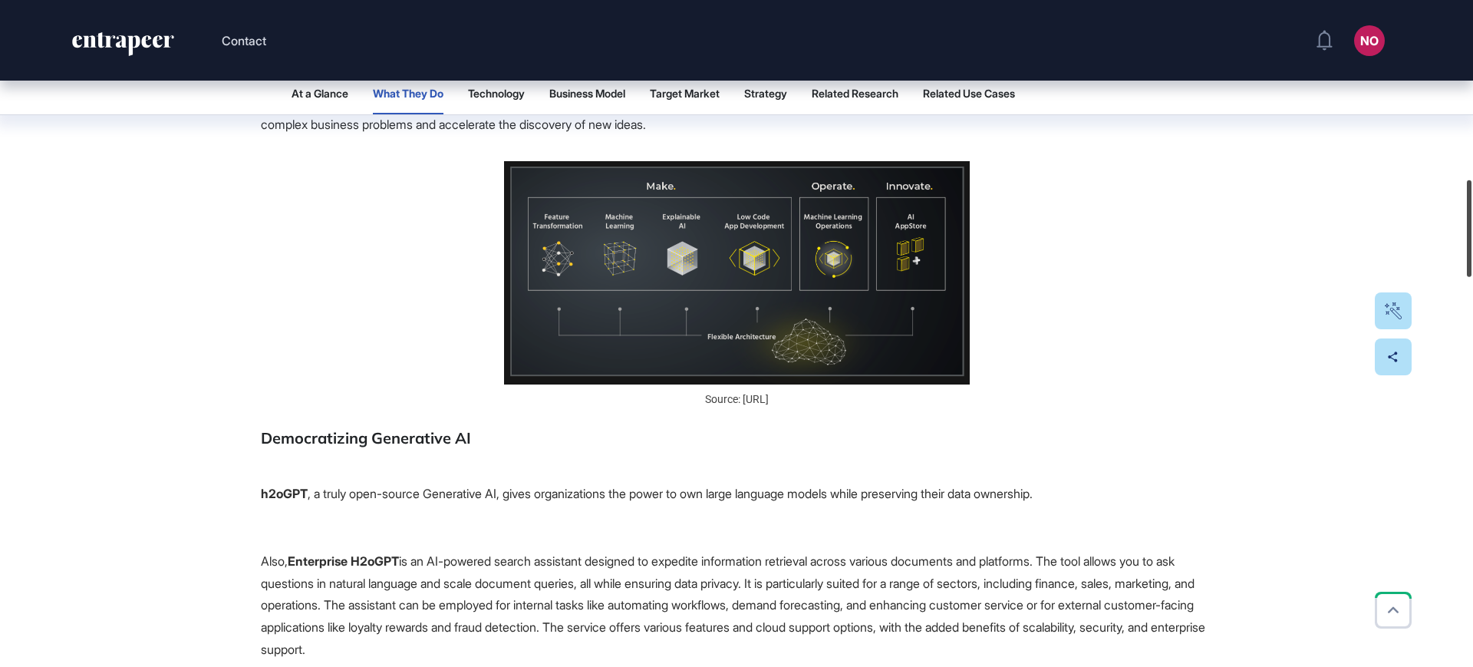
scroll to position [1318, 0]
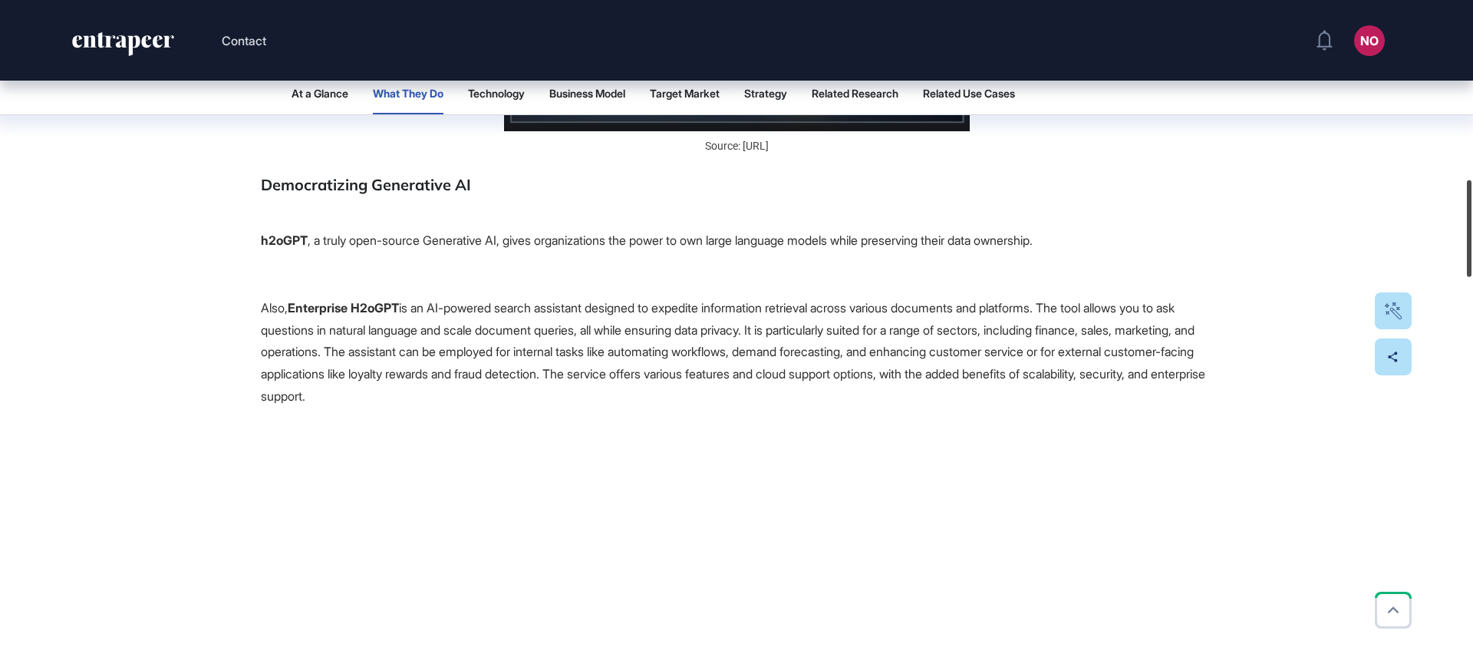
drag, startPoint x: 1466, startPoint y: 464, endPoint x: 1374, endPoint y: 267, distance: 217.3
click at [1374, 267] on div "Contact NO Admin Dashboard Dashboard Profile My Content Request More Data Edit …" at bounding box center [736, 333] width 1473 height 667
click at [720, 97] on span "Target Market" at bounding box center [685, 93] width 70 height 12
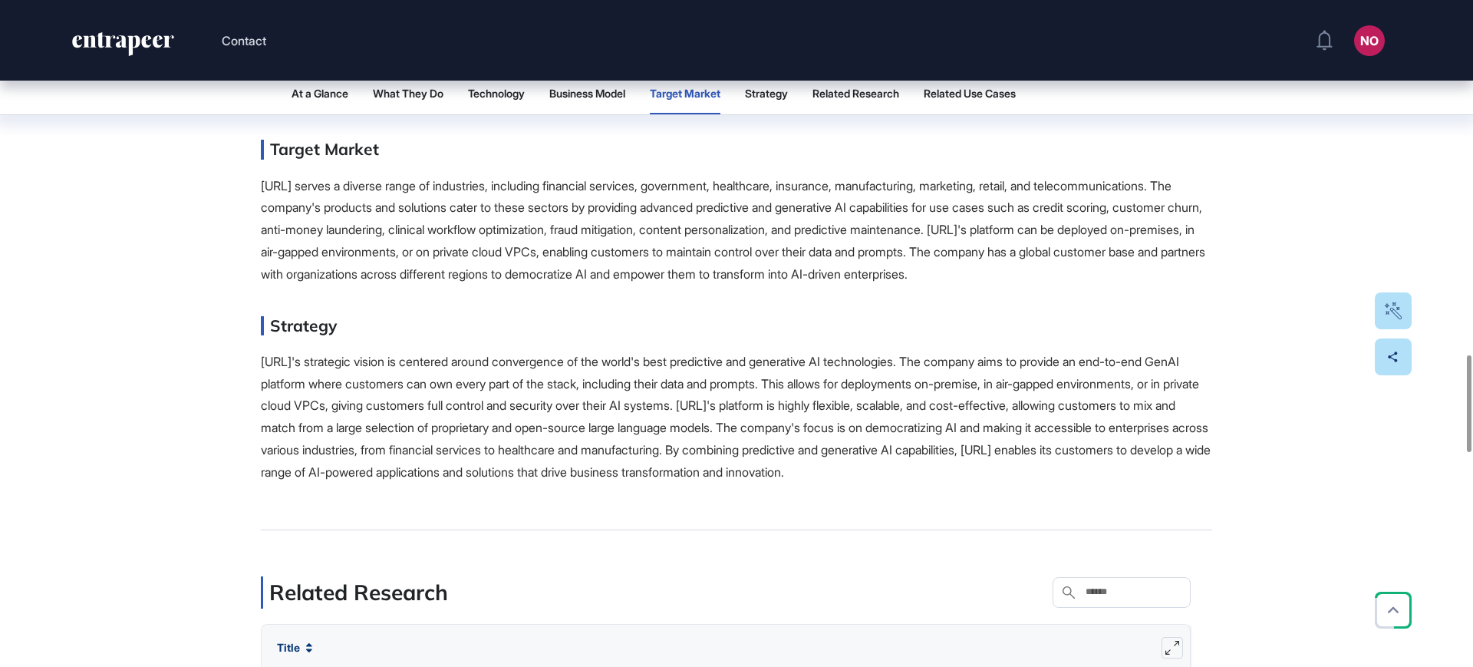
scroll to position [2460, 0]
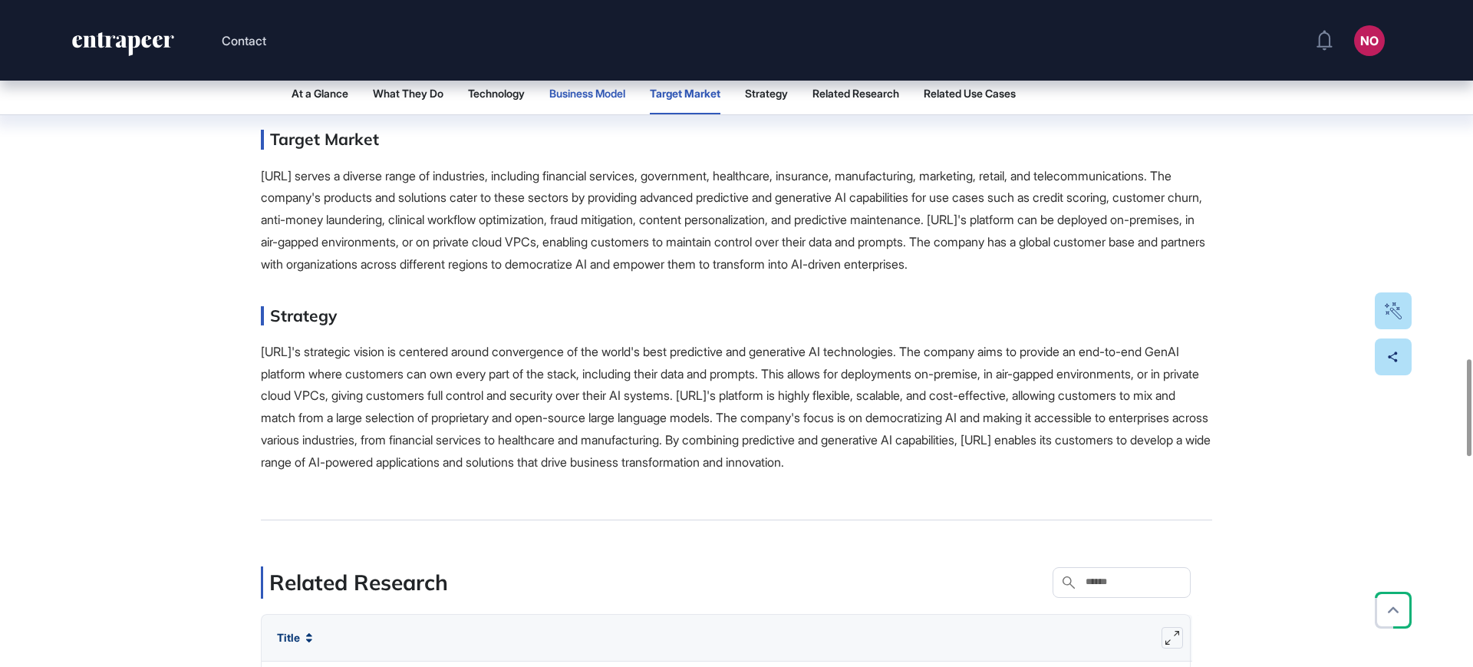
click at [625, 100] on button "Business Model" at bounding box center [587, 93] width 76 height 41
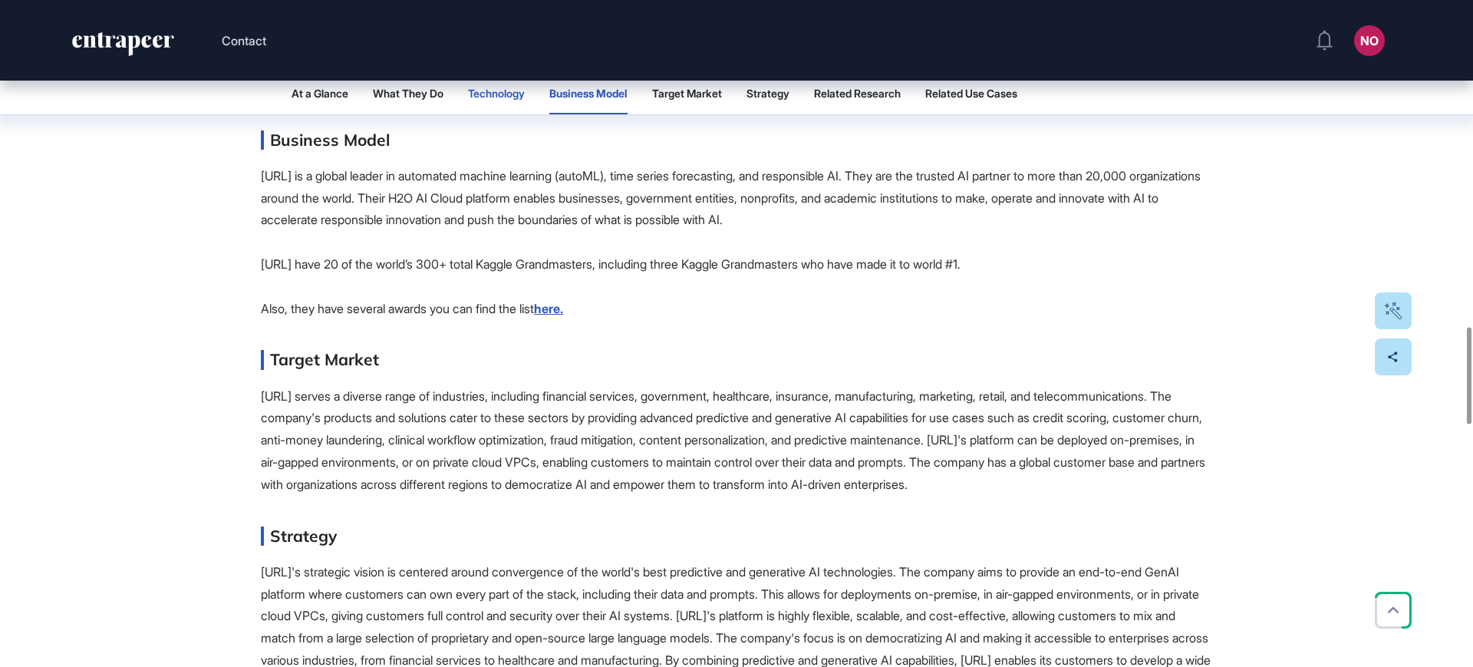
click at [493, 98] on span "Technology" at bounding box center [496, 93] width 57 height 12
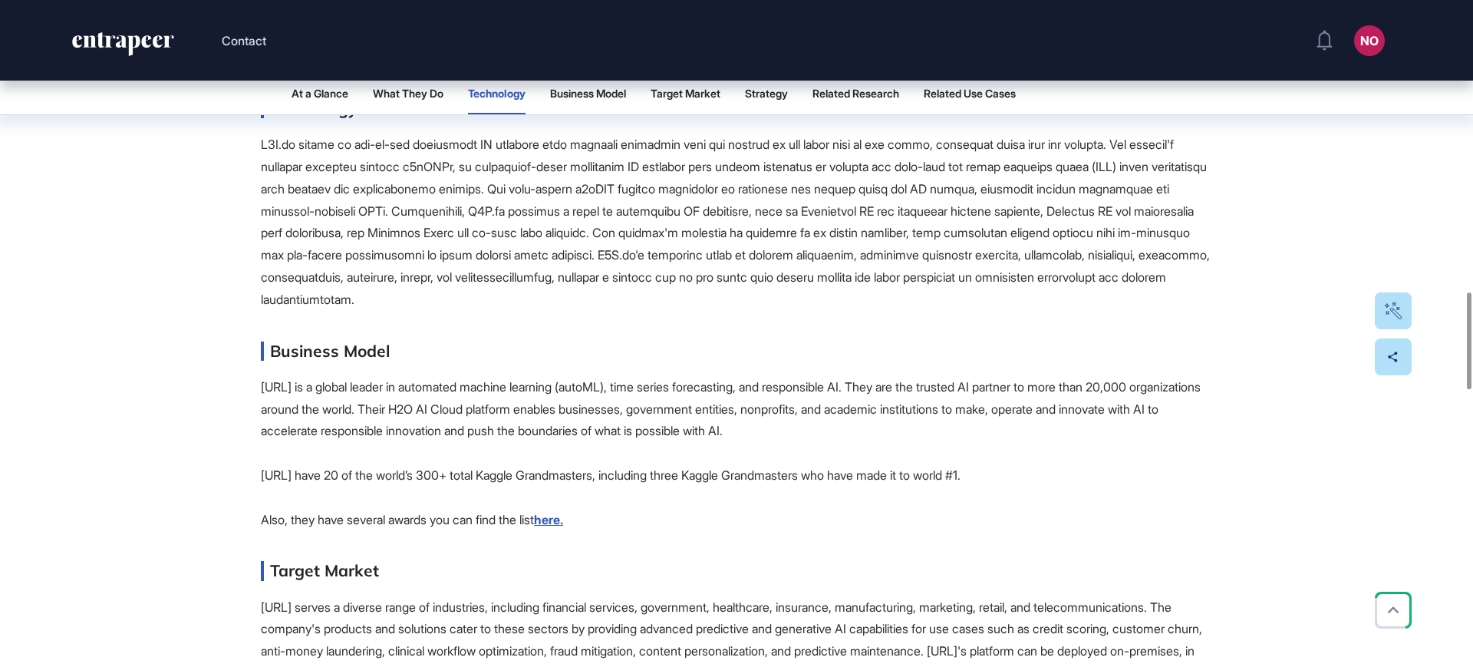
scroll to position [1997, 0]
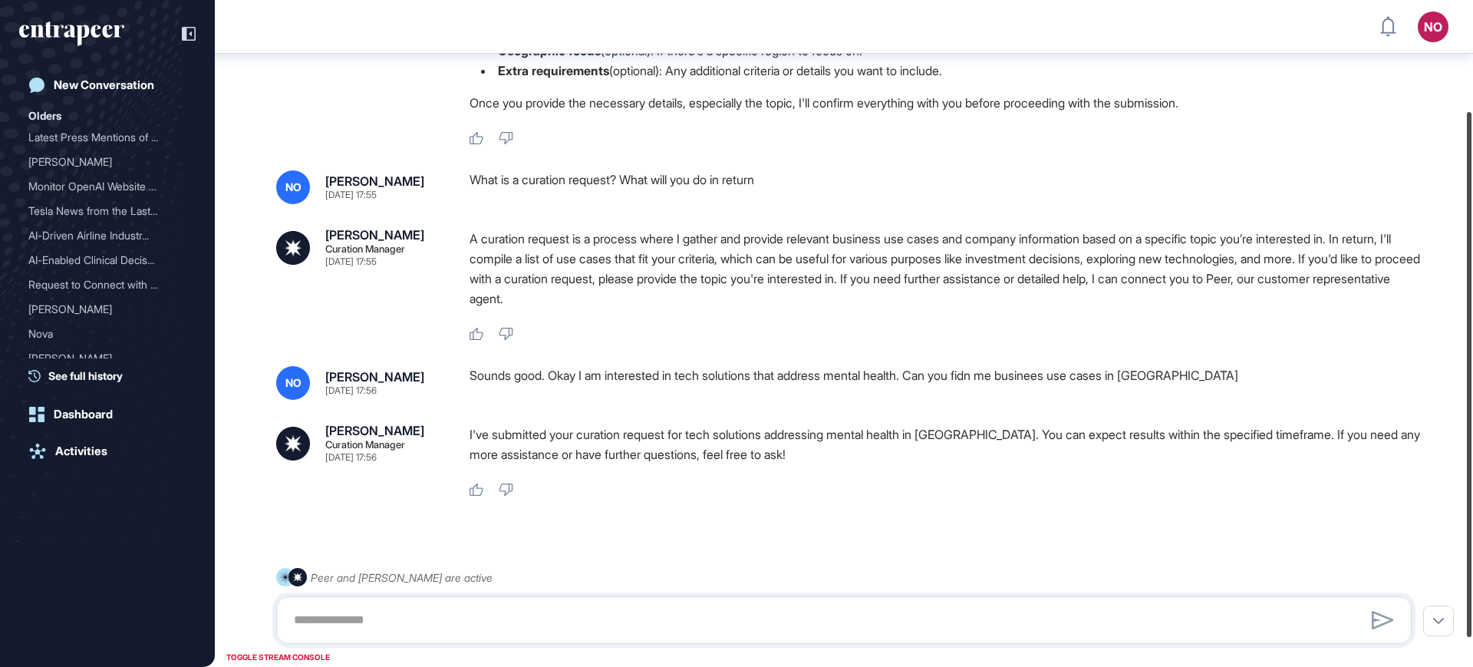
scroll to position [176, 0]
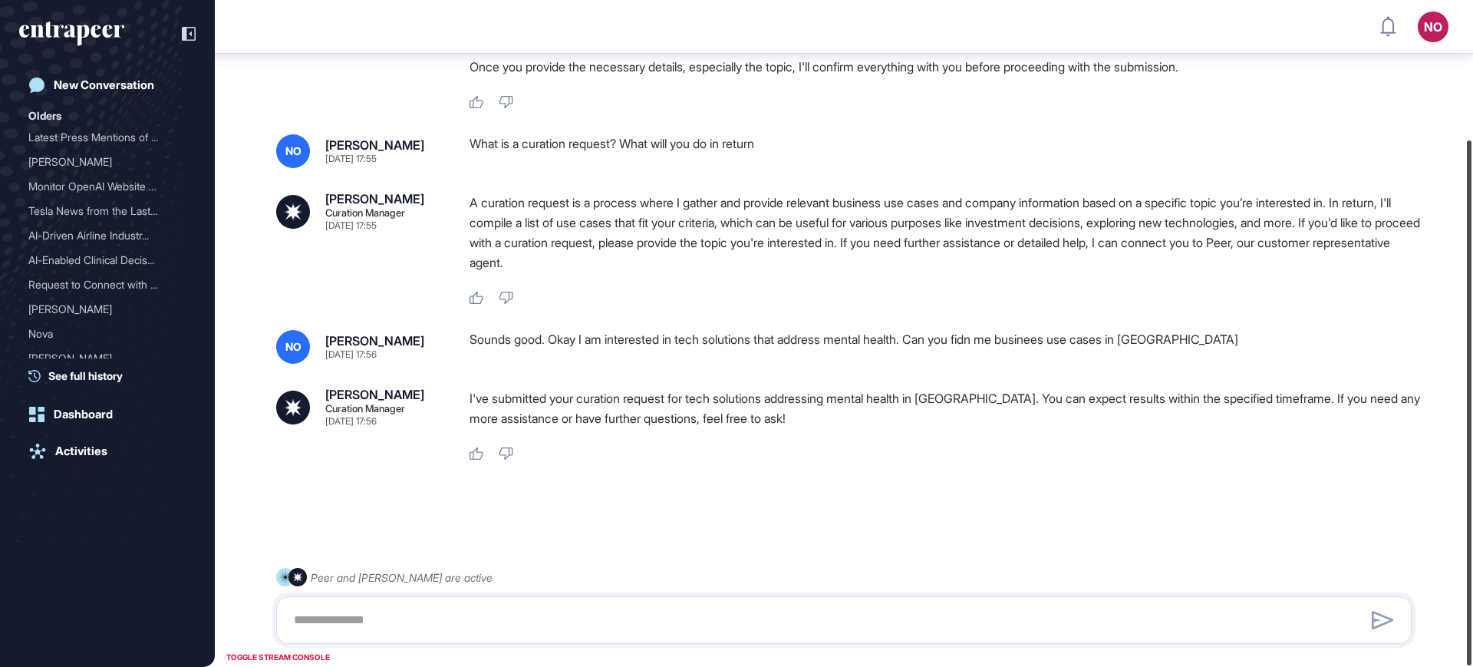
drag, startPoint x: 1473, startPoint y: 240, endPoint x: 1461, endPoint y: 405, distance: 165.4
click at [1461, 405] on div "NO Admin Dashboard Dashboard Profile My Content Request More Data New Conversat…" at bounding box center [736, 333] width 1473 height 667
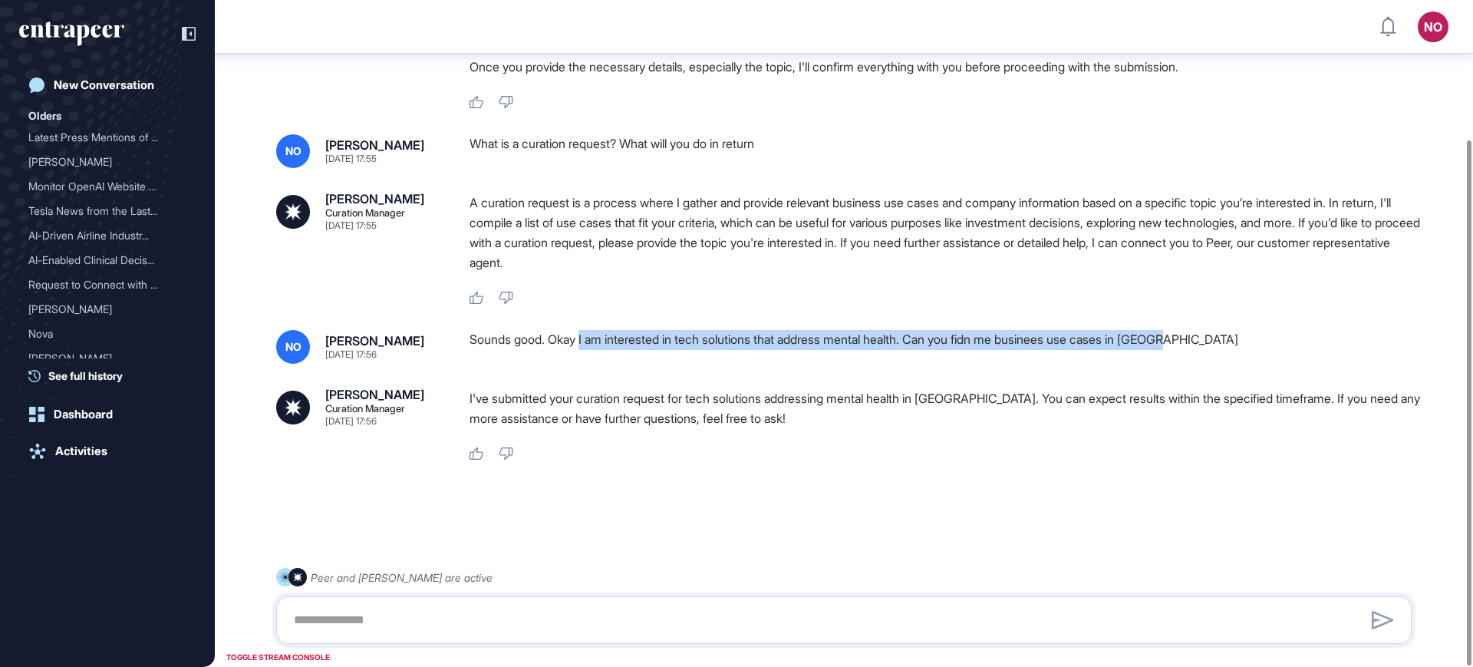
drag, startPoint x: 585, startPoint y: 341, endPoint x: 1205, endPoint y: 347, distance: 620.8
click at [1205, 347] on div "Sounds good. Okay I am interested in tech solutions that address mental health.…" at bounding box center [947, 347] width 955 height 34
copy div "I am interested in tech solutions that address mental health. Can you fidn me b…"
